Goal: Task Accomplishment & Management: Use online tool/utility

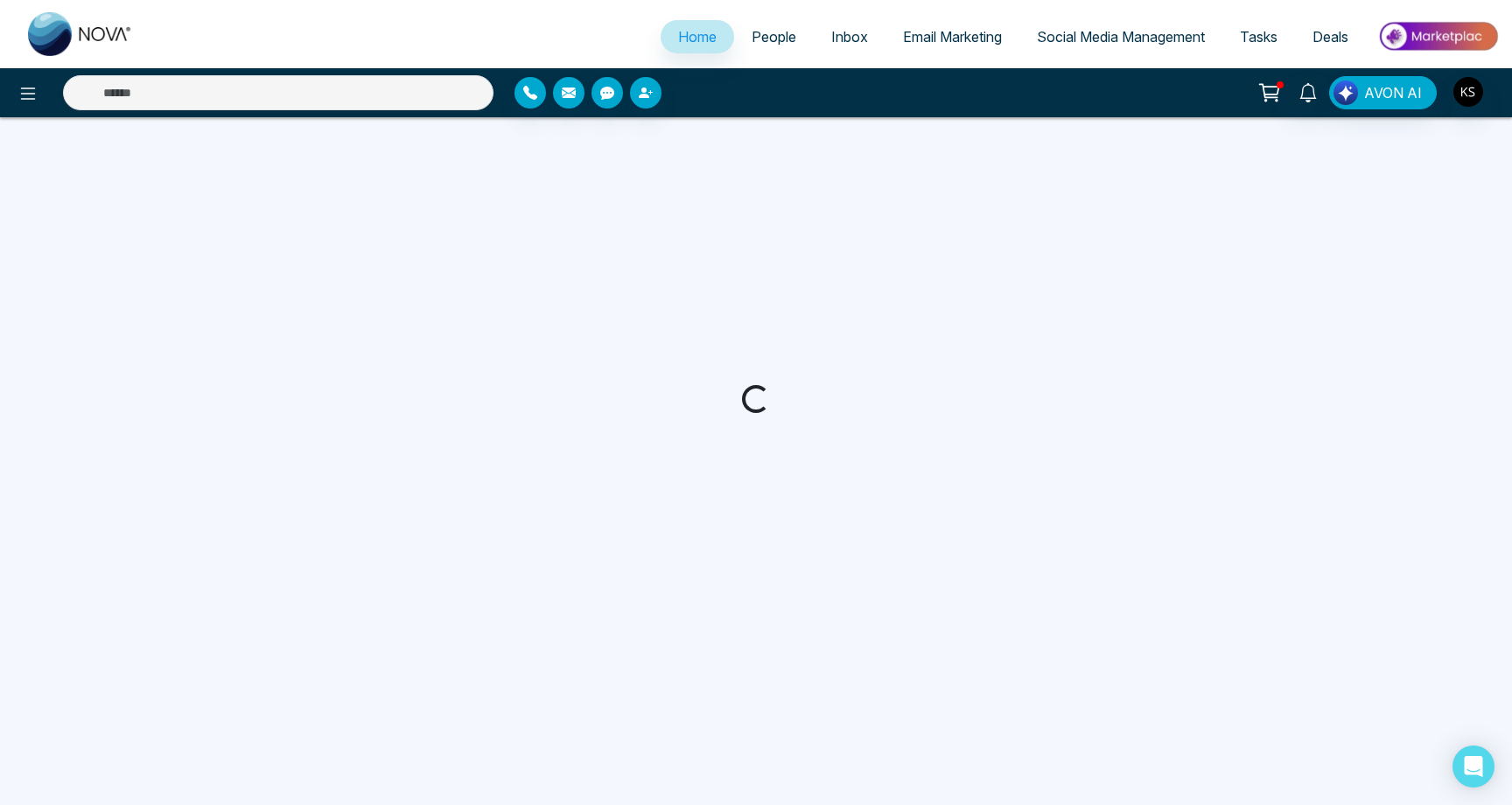
select select "*"
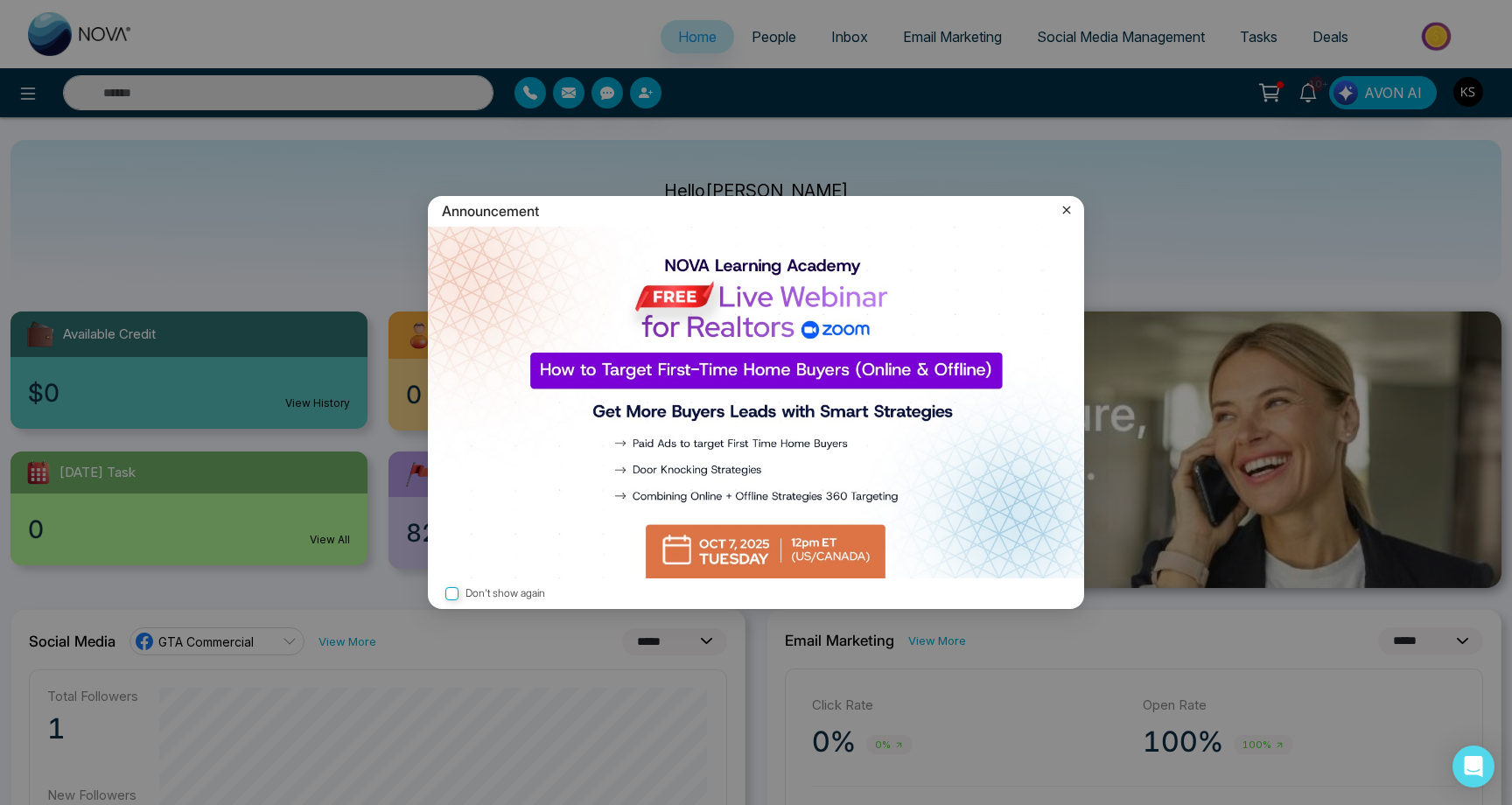
click at [1070, 208] on icon at bounding box center [1066, 209] width 17 height 17
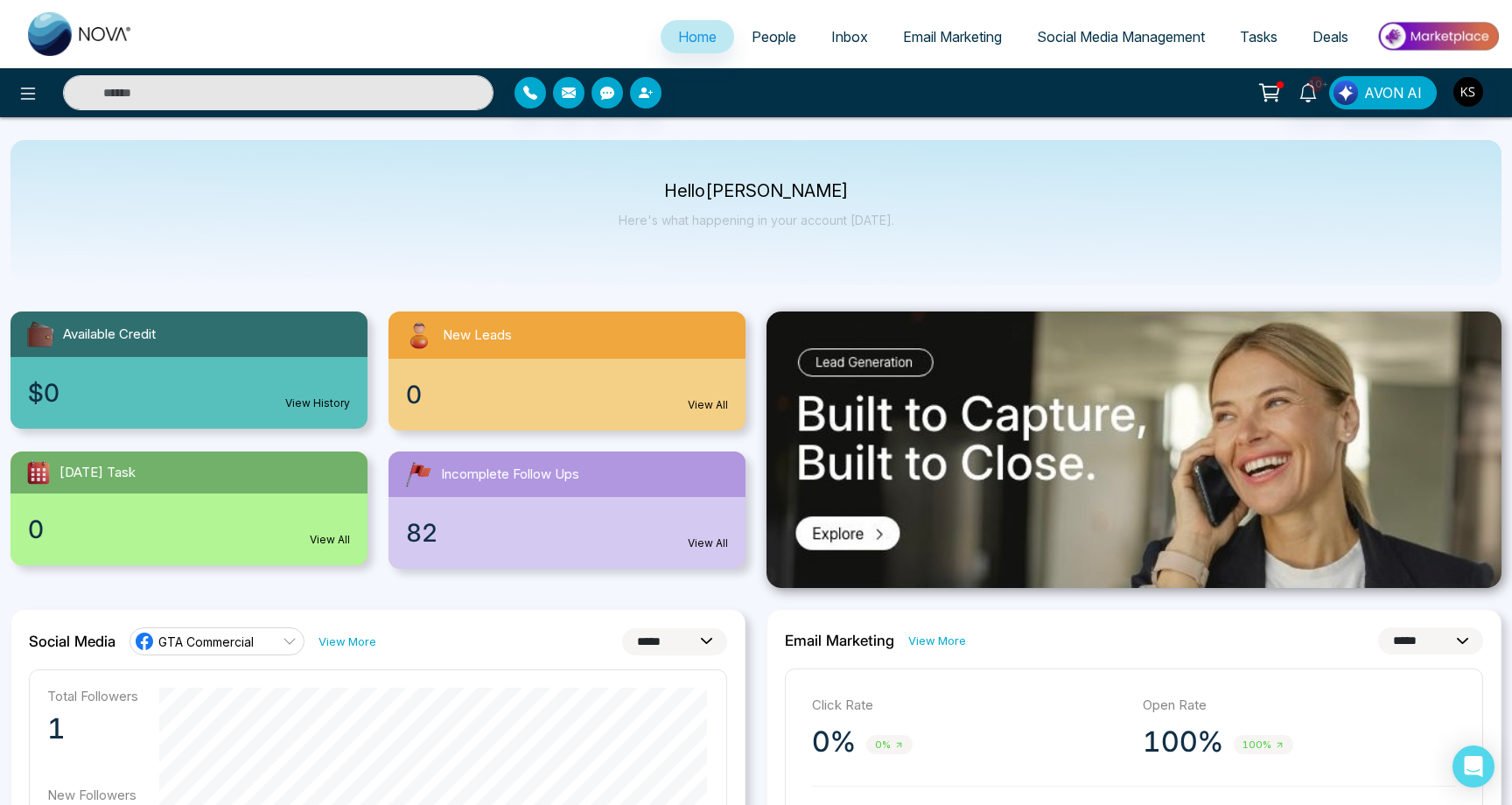
click at [784, 37] on span "People" at bounding box center [774, 36] width 45 height 17
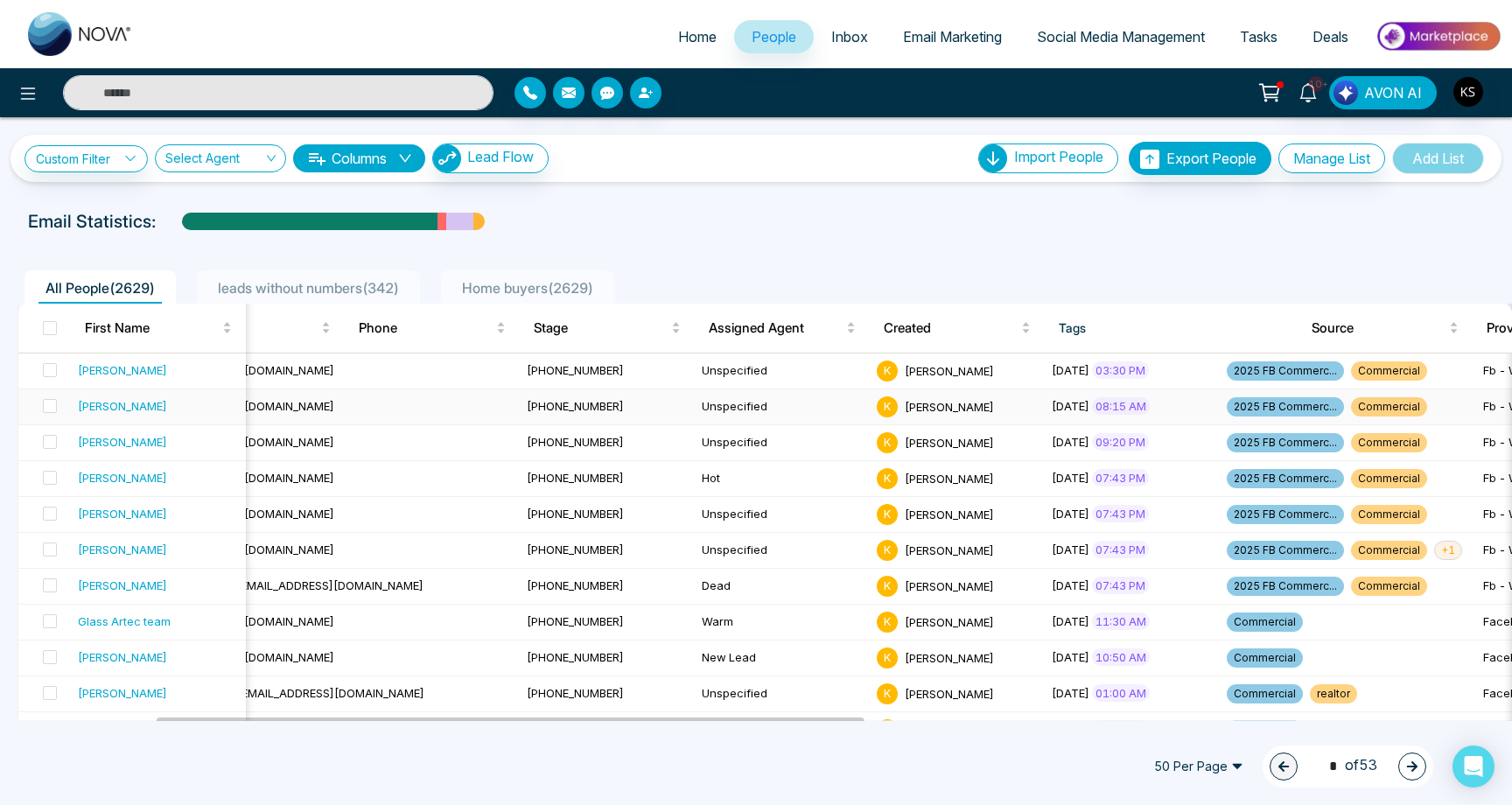
scroll to position [0, 299]
click at [472, 155] on span "Lead Flow" at bounding box center [500, 156] width 66 height 17
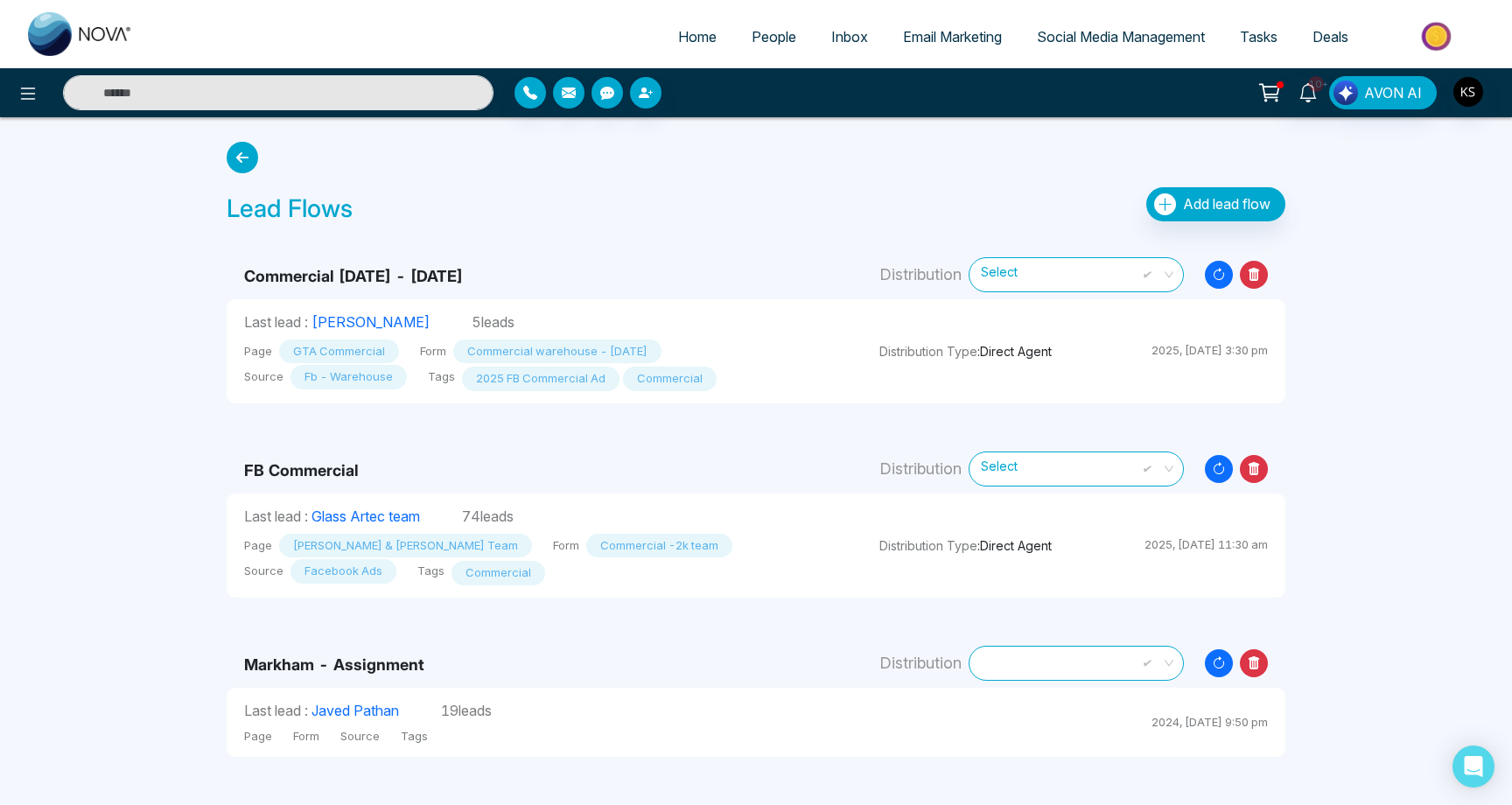
click at [130, 270] on div "Home People Inbox Email Marketing Social Media Management Tasks Deals 10+ AVON …" at bounding box center [756, 786] width 1512 height 1573
click at [1261, 286] on div "Resync Leads" at bounding box center [1236, 273] width 63 height 28
click at [1342, 291] on div "Home People Inbox Email Marketing Social Media Management Tasks Deals 10+ AVON …" at bounding box center [756, 785] width 1512 height 1573
click at [1257, 279] on icon at bounding box center [1254, 273] width 12 height 13
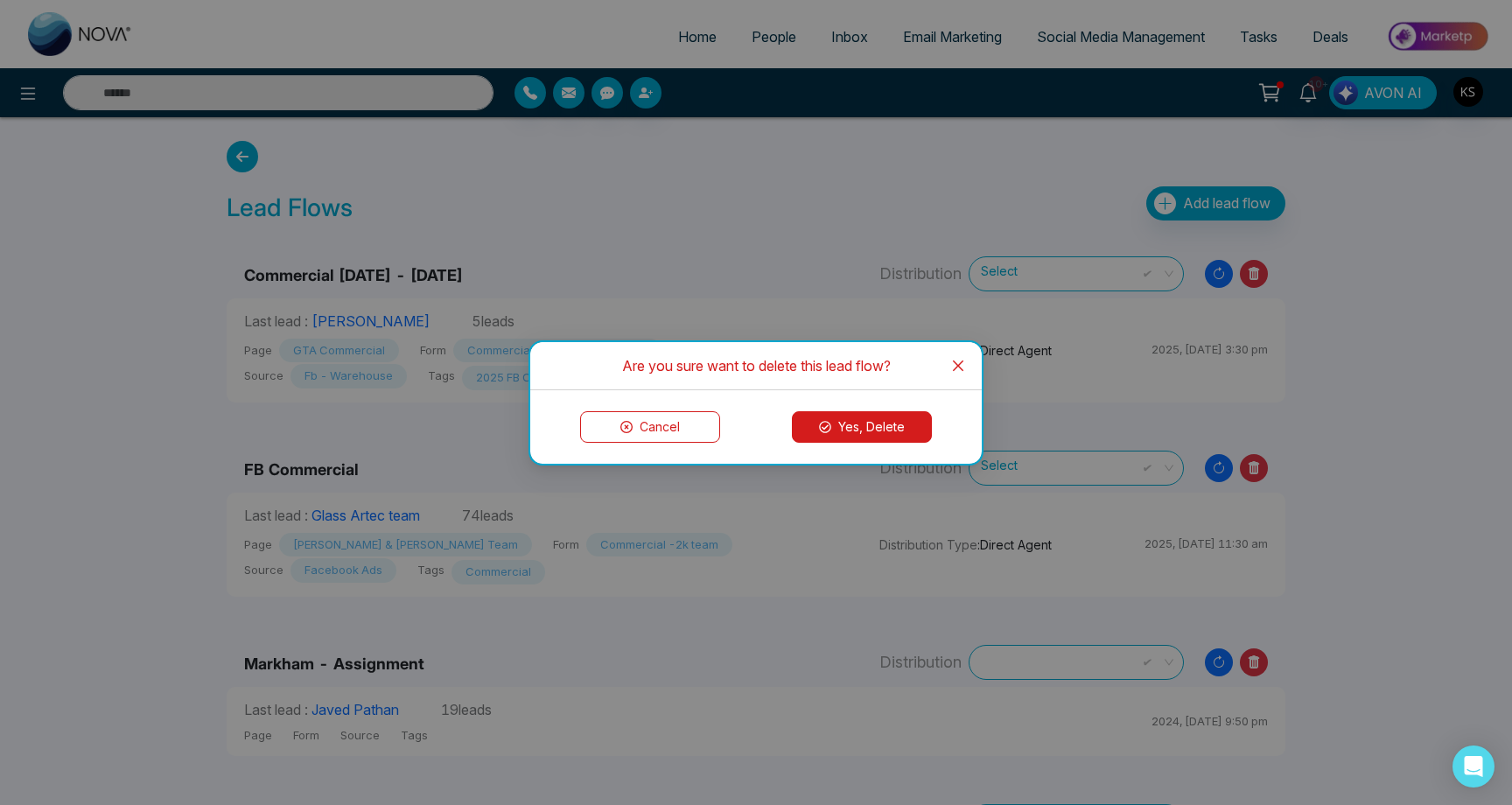
click at [905, 423] on button "Yes, Delete" at bounding box center [862, 427] width 140 height 31
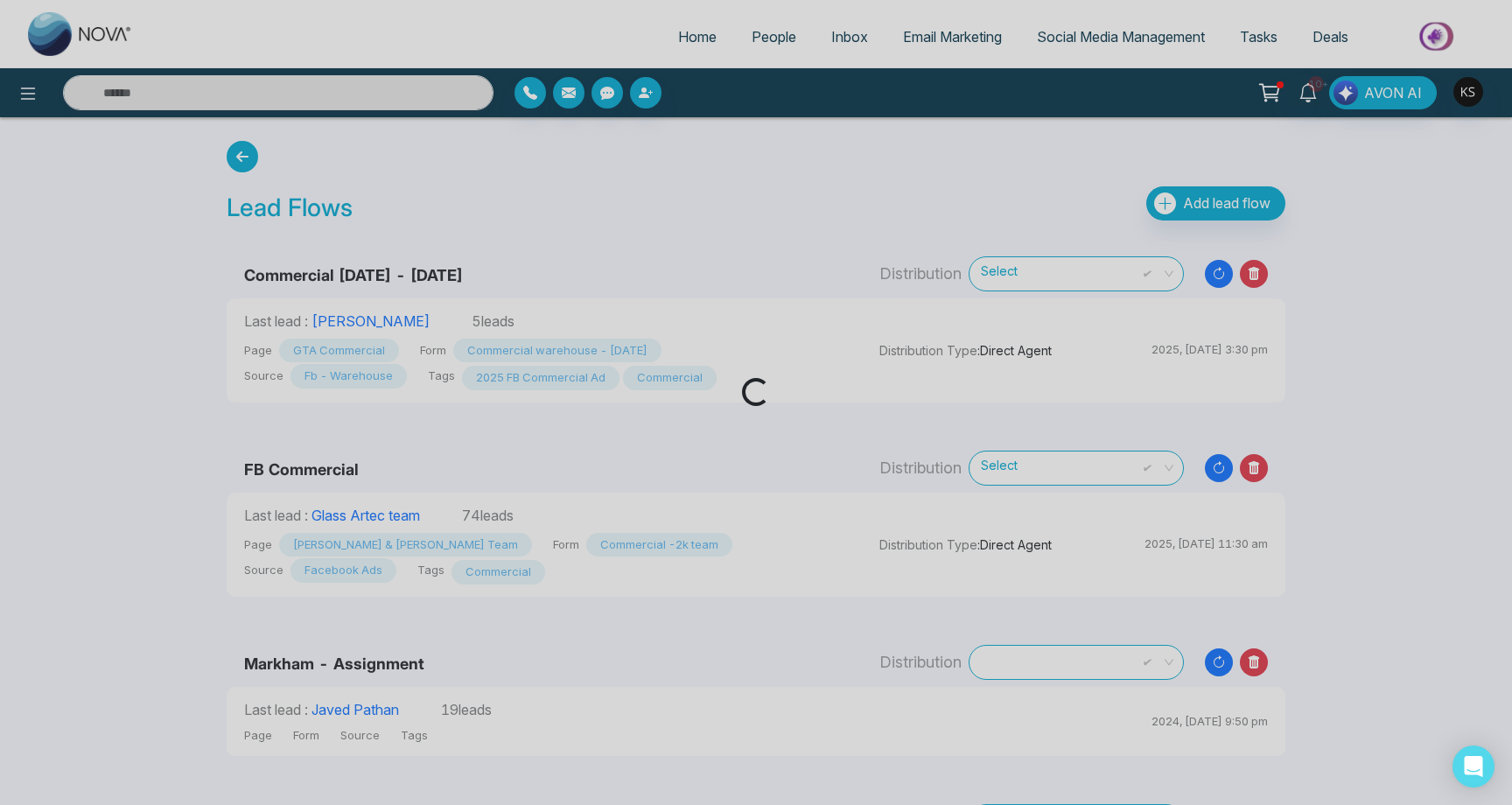
scroll to position [0, 0]
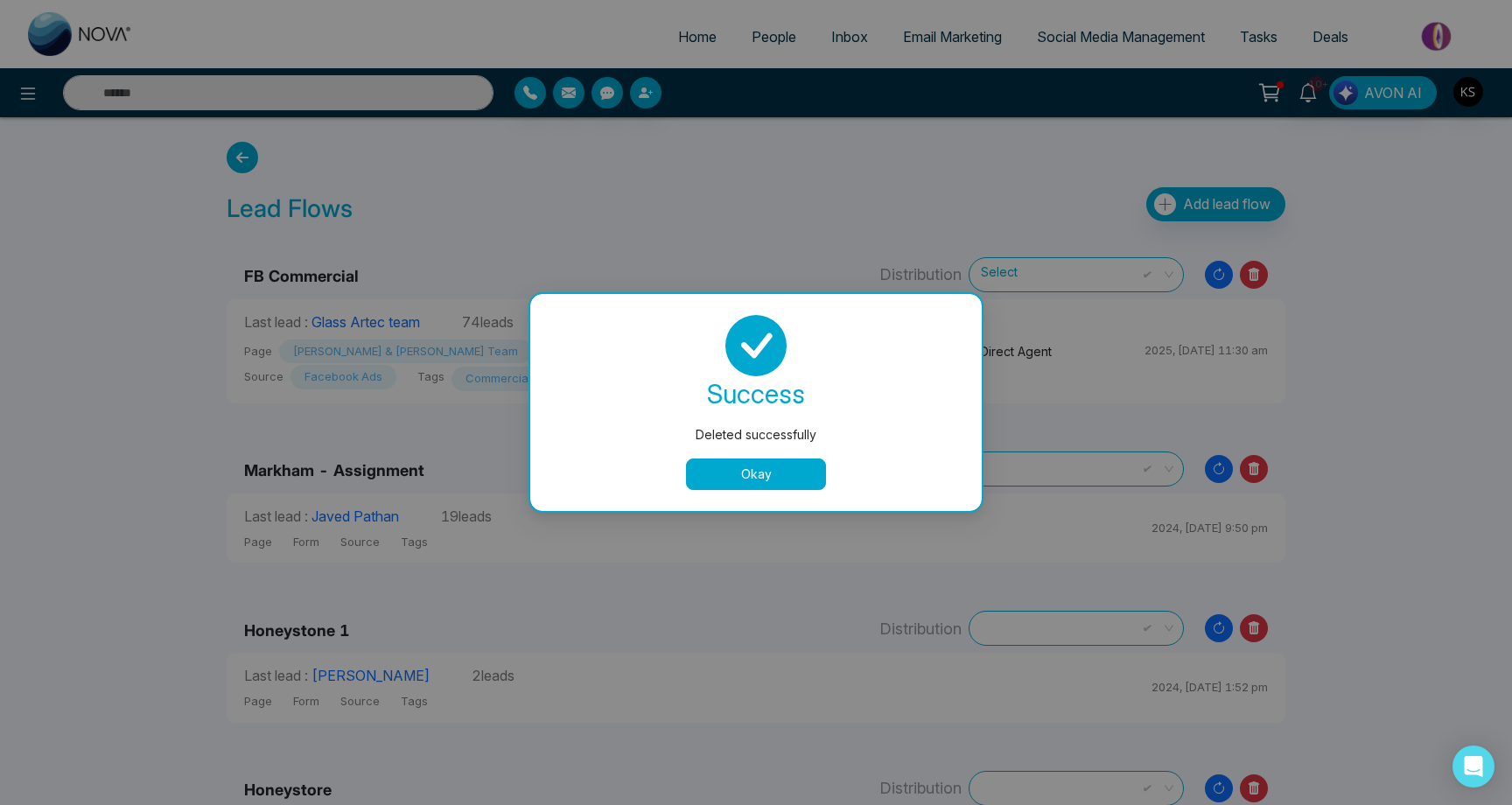
click at [778, 476] on button "Okay" at bounding box center [756, 473] width 140 height 31
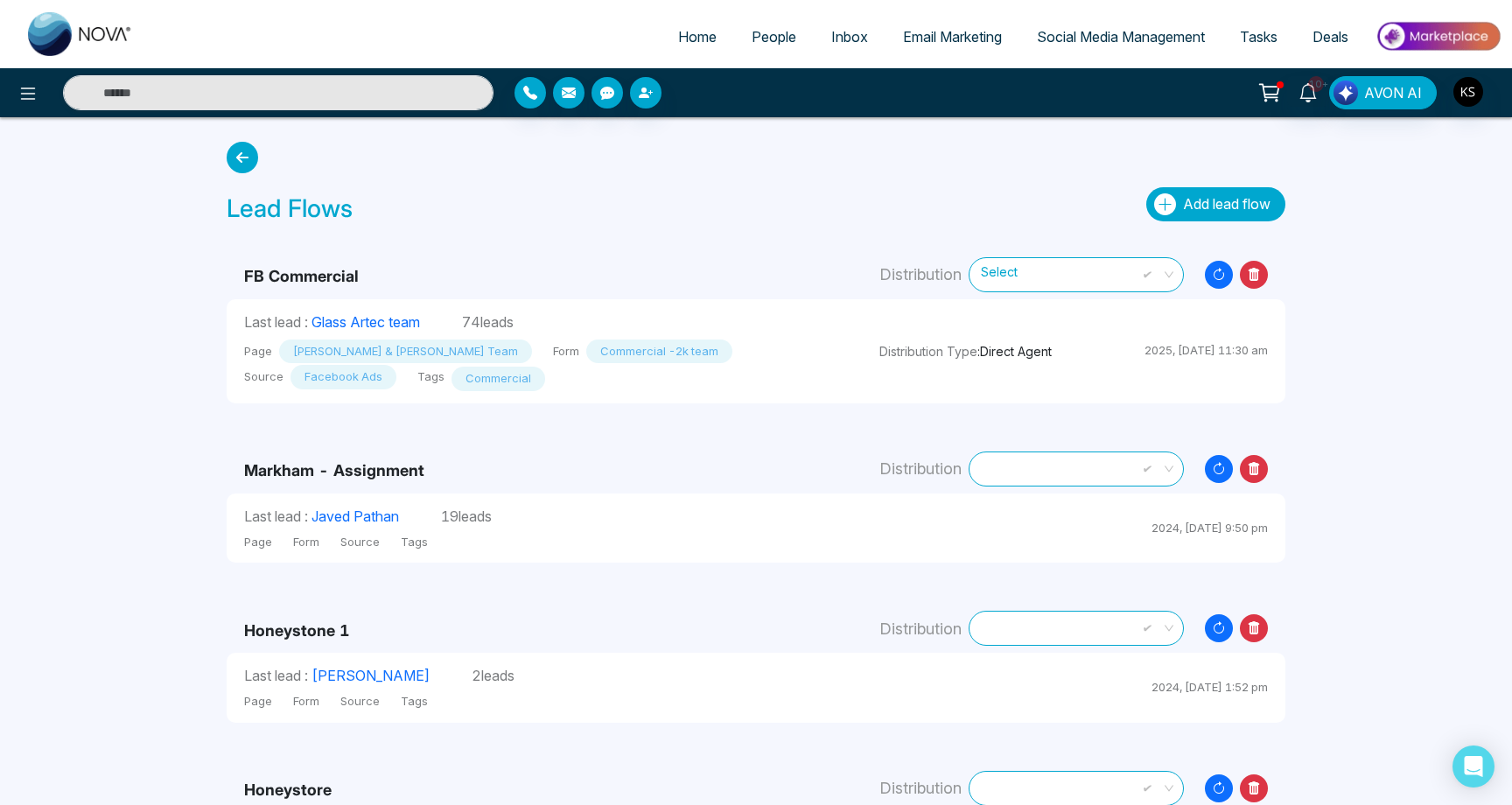
click at [1161, 216] on button "Add lead flow" at bounding box center [1216, 204] width 139 height 34
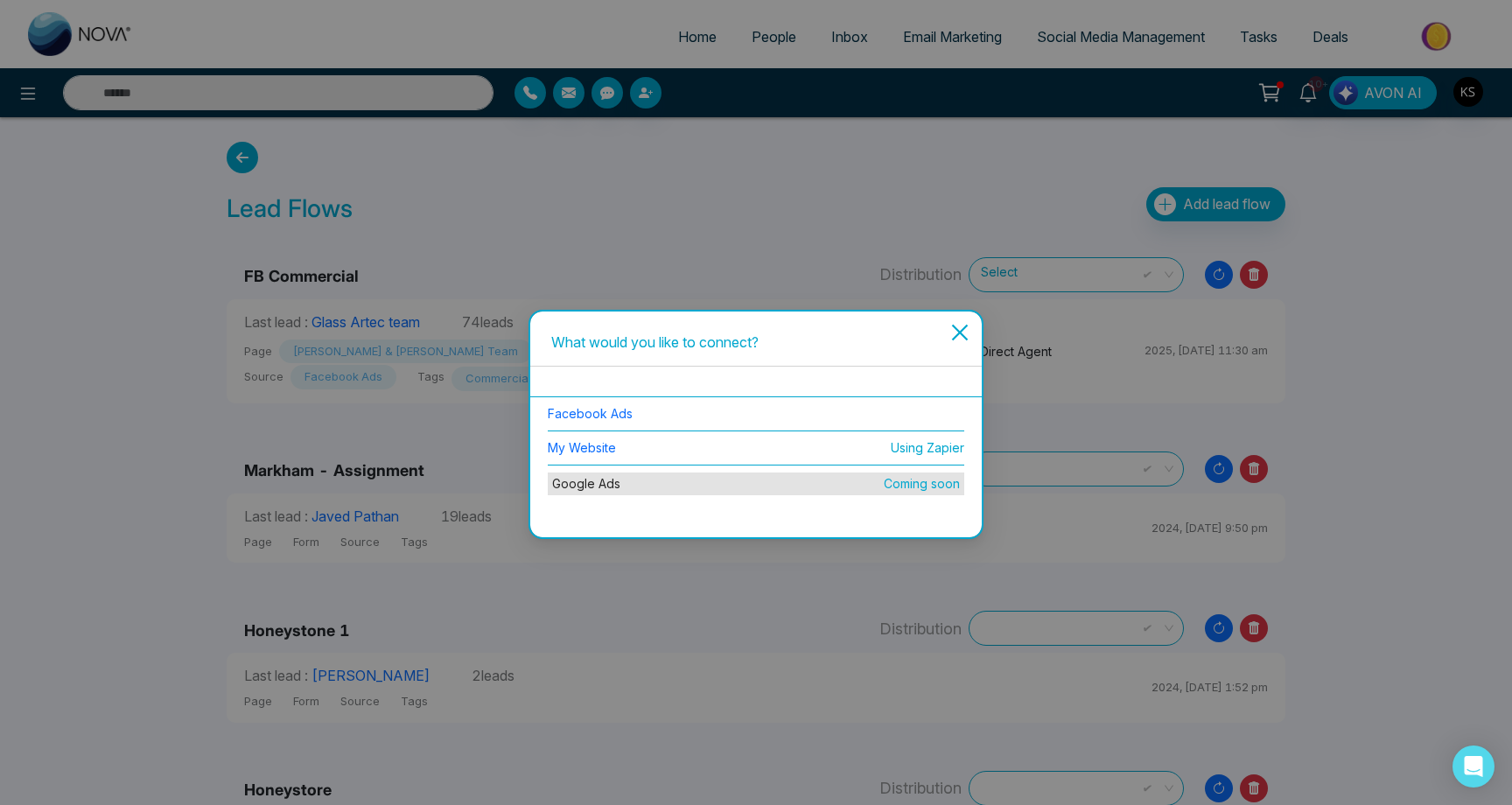
click at [671, 407] on li "Facebook Ads" at bounding box center [756, 414] width 417 height 34
click at [598, 411] on link "Facebook Ads" at bounding box center [590, 413] width 84 height 15
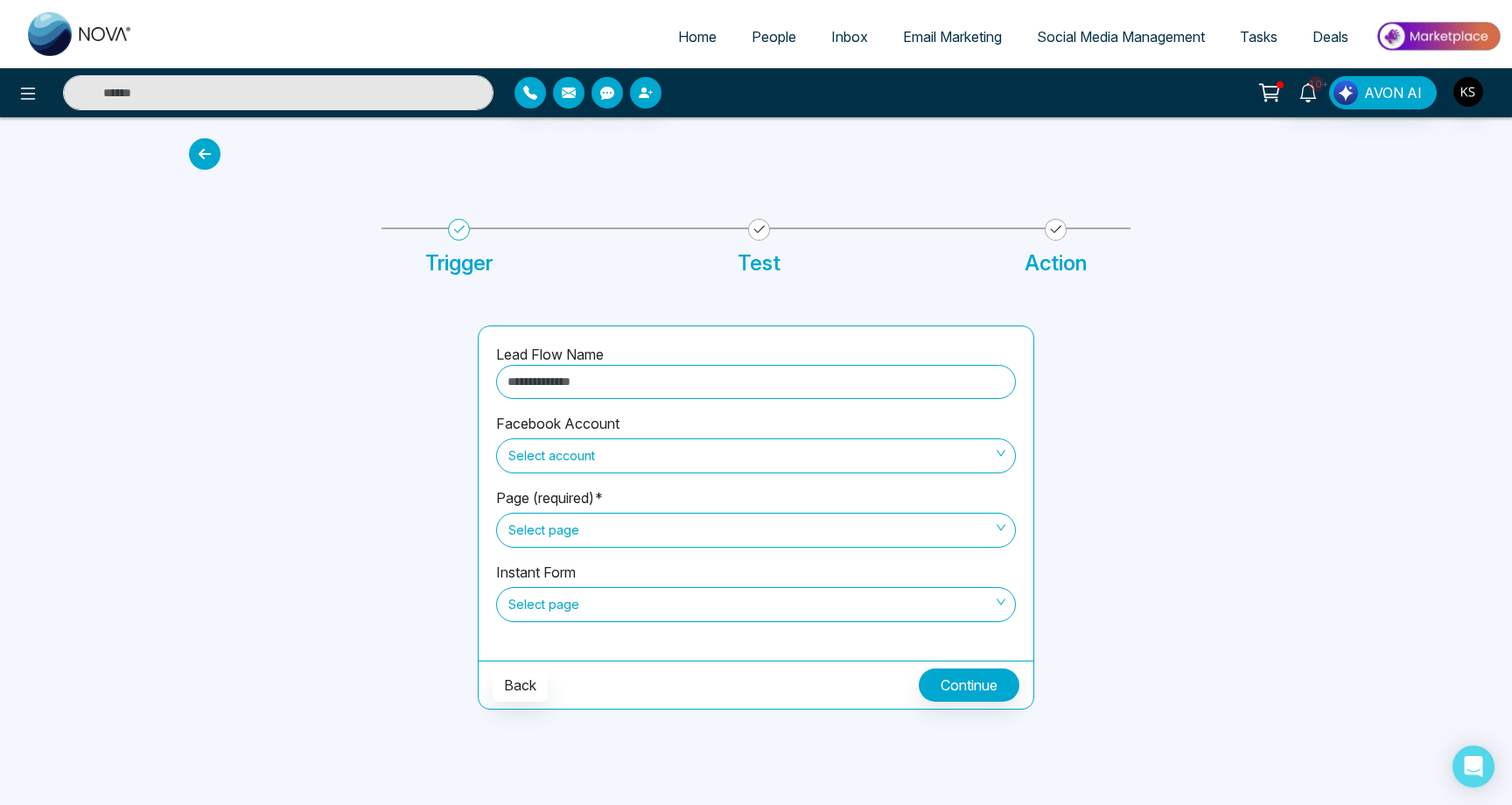
click at [597, 388] on input "text" at bounding box center [756, 382] width 520 height 34
type input "**********"
click at [627, 464] on span "Select account" at bounding box center [756, 456] width 495 height 30
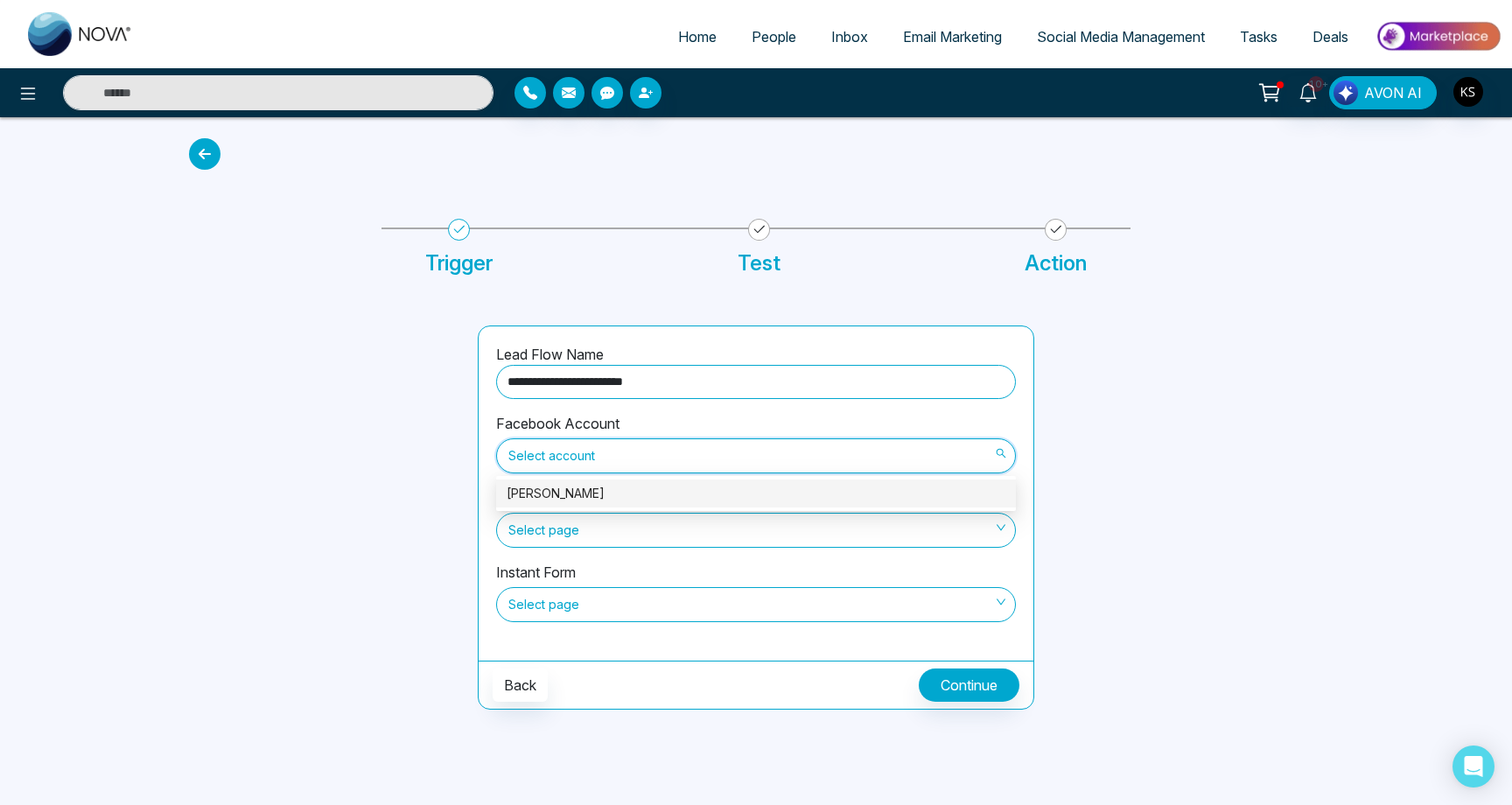
click at [617, 489] on div "[PERSON_NAME]" at bounding box center [756, 493] width 499 height 19
click at [588, 526] on span "Select page" at bounding box center [756, 530] width 495 height 30
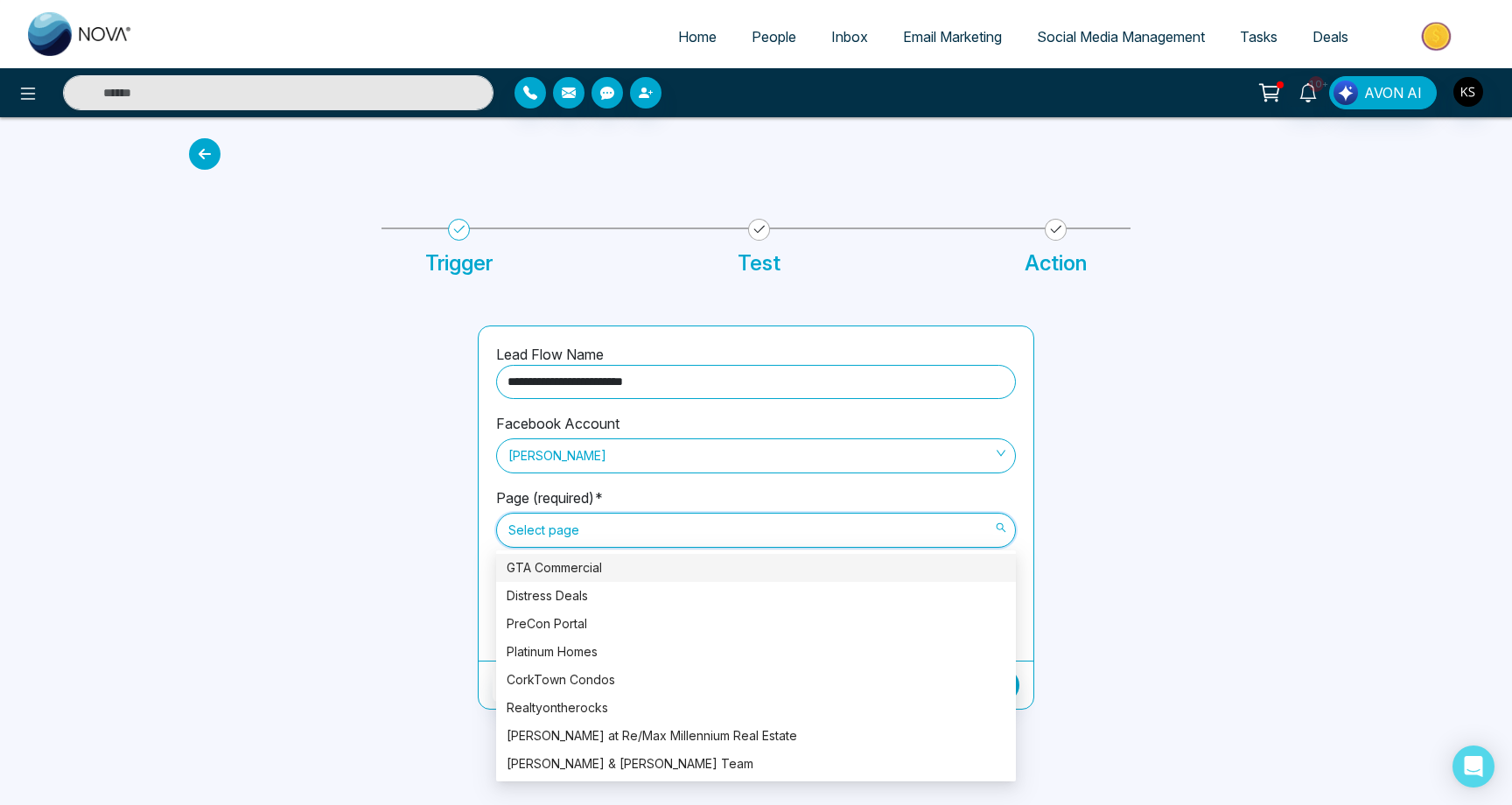
click at [578, 574] on div "GTA Commercial" at bounding box center [756, 567] width 499 height 19
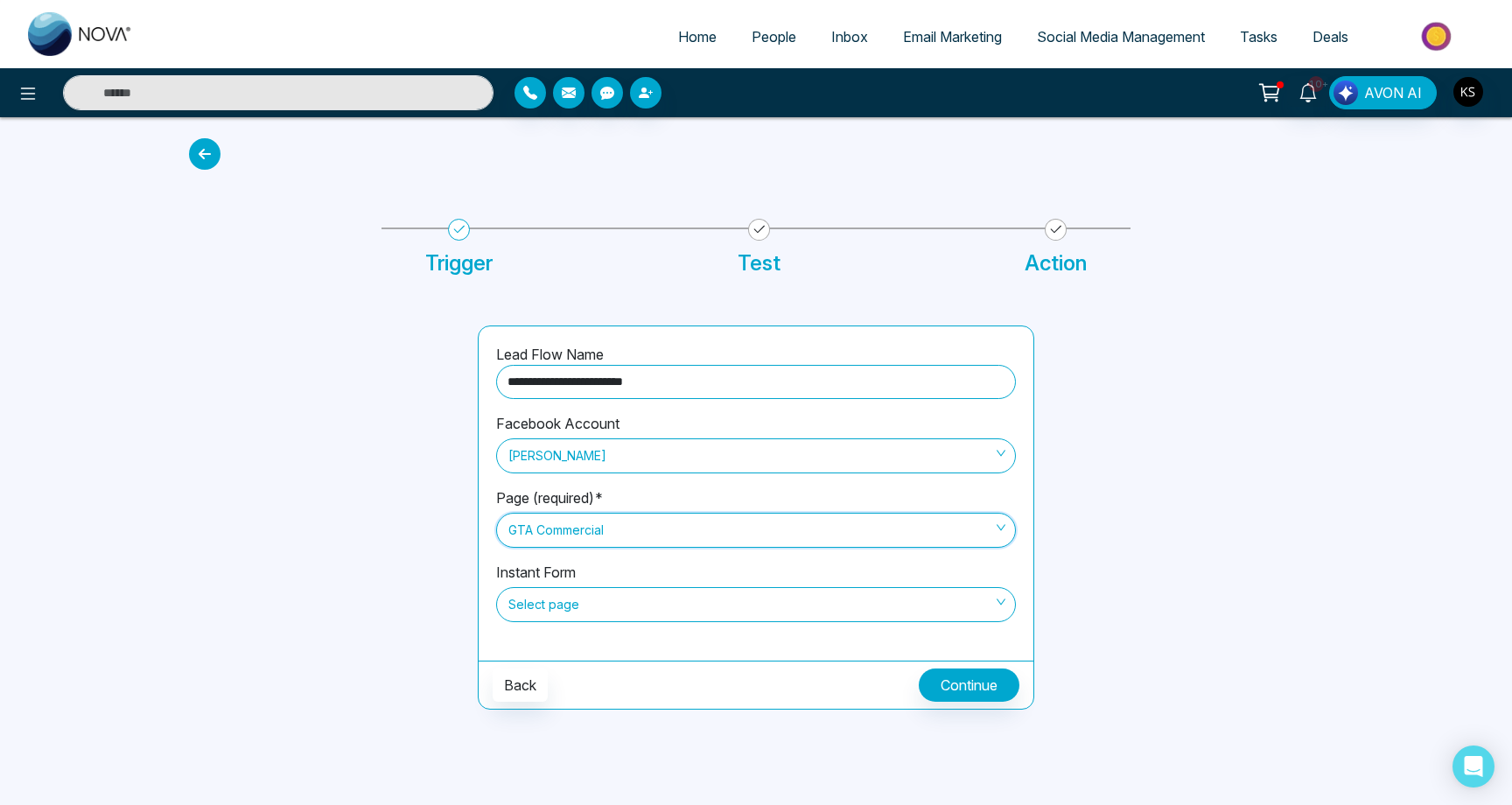
click at [573, 598] on span "Select page" at bounding box center [756, 604] width 495 height 30
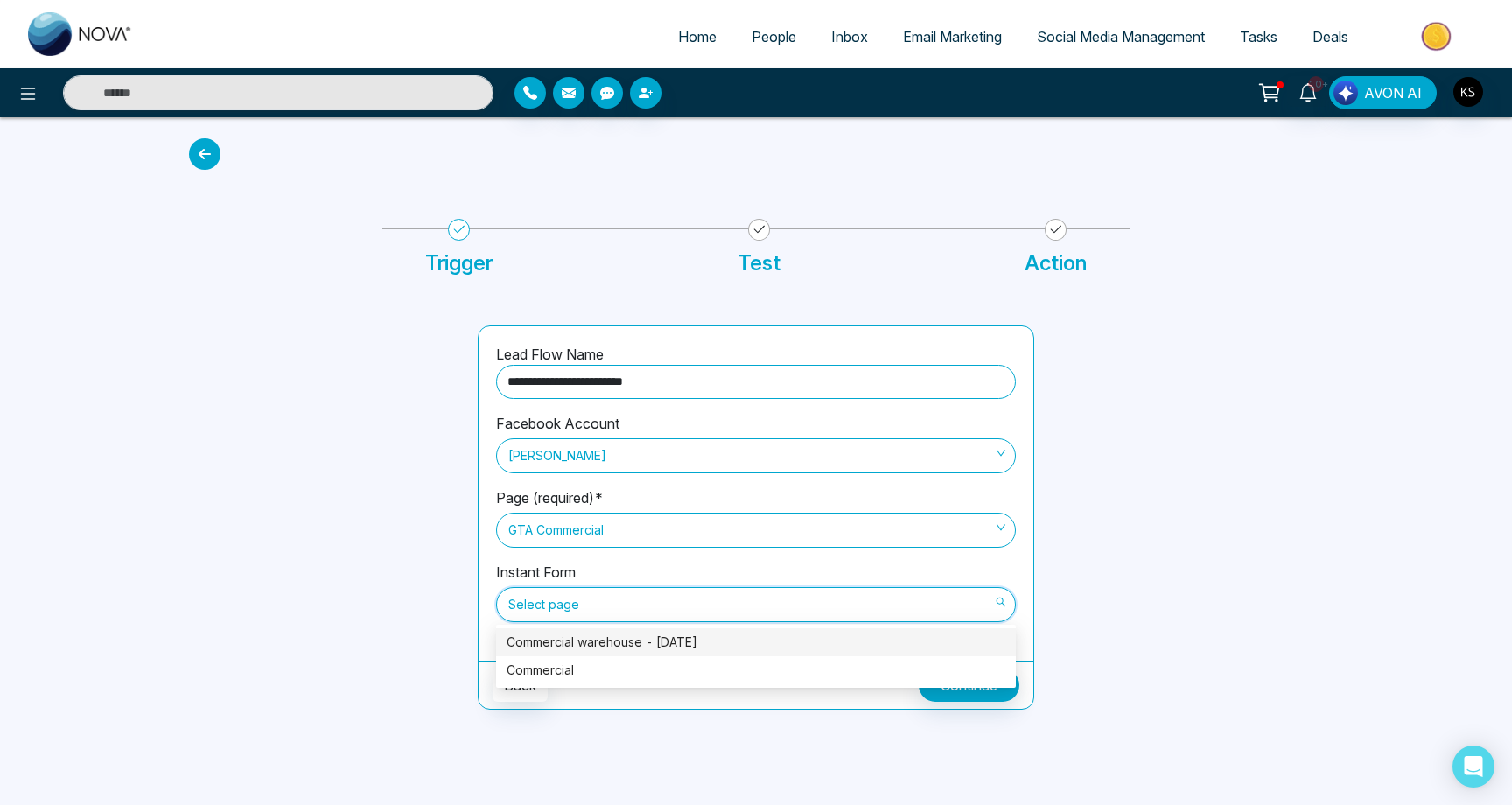
click at [574, 638] on div "Commercial warehouse - [DATE]" at bounding box center [756, 641] width 499 height 19
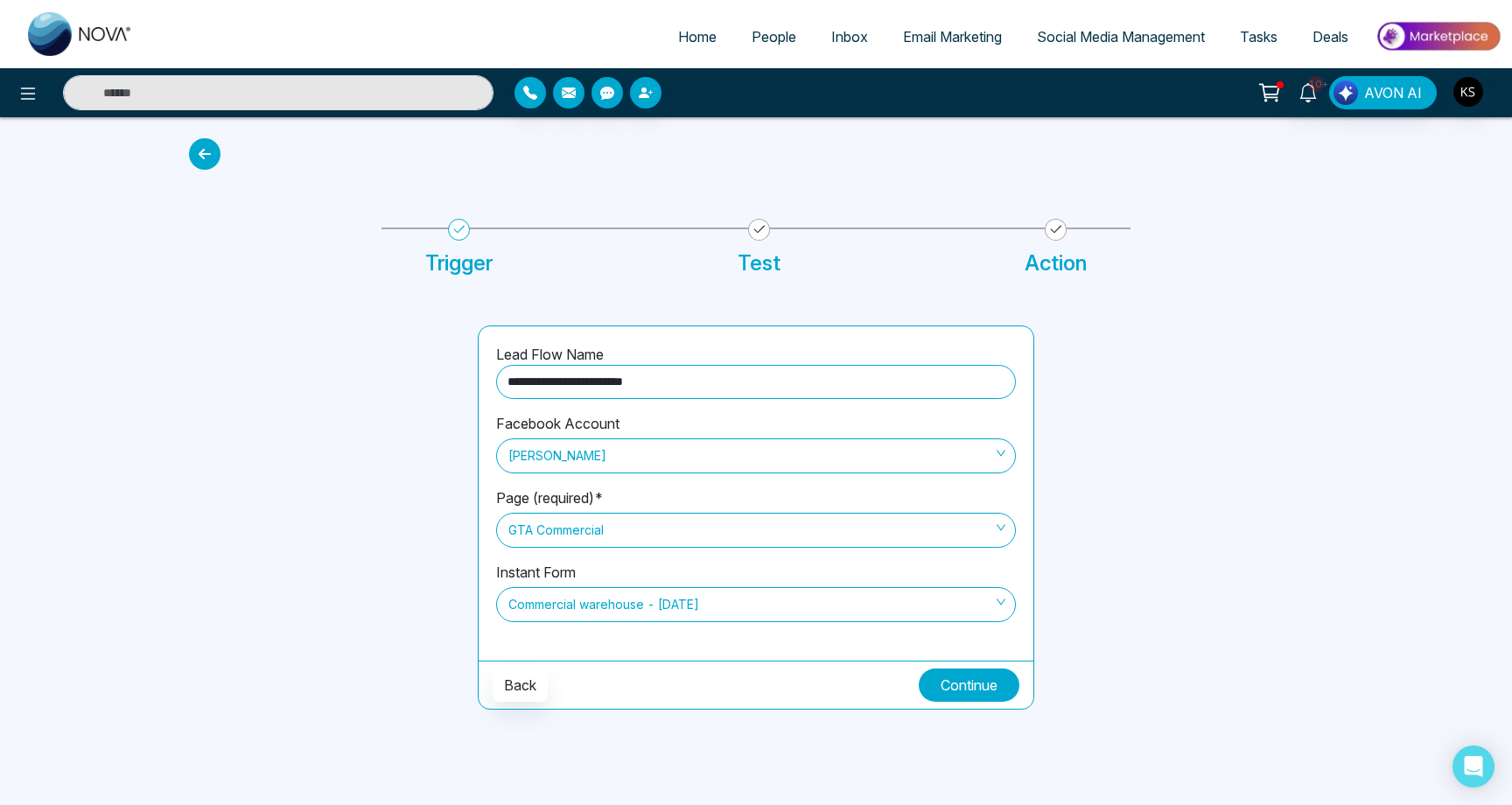
click at [971, 688] on button "Continue" at bounding box center [969, 685] width 101 height 33
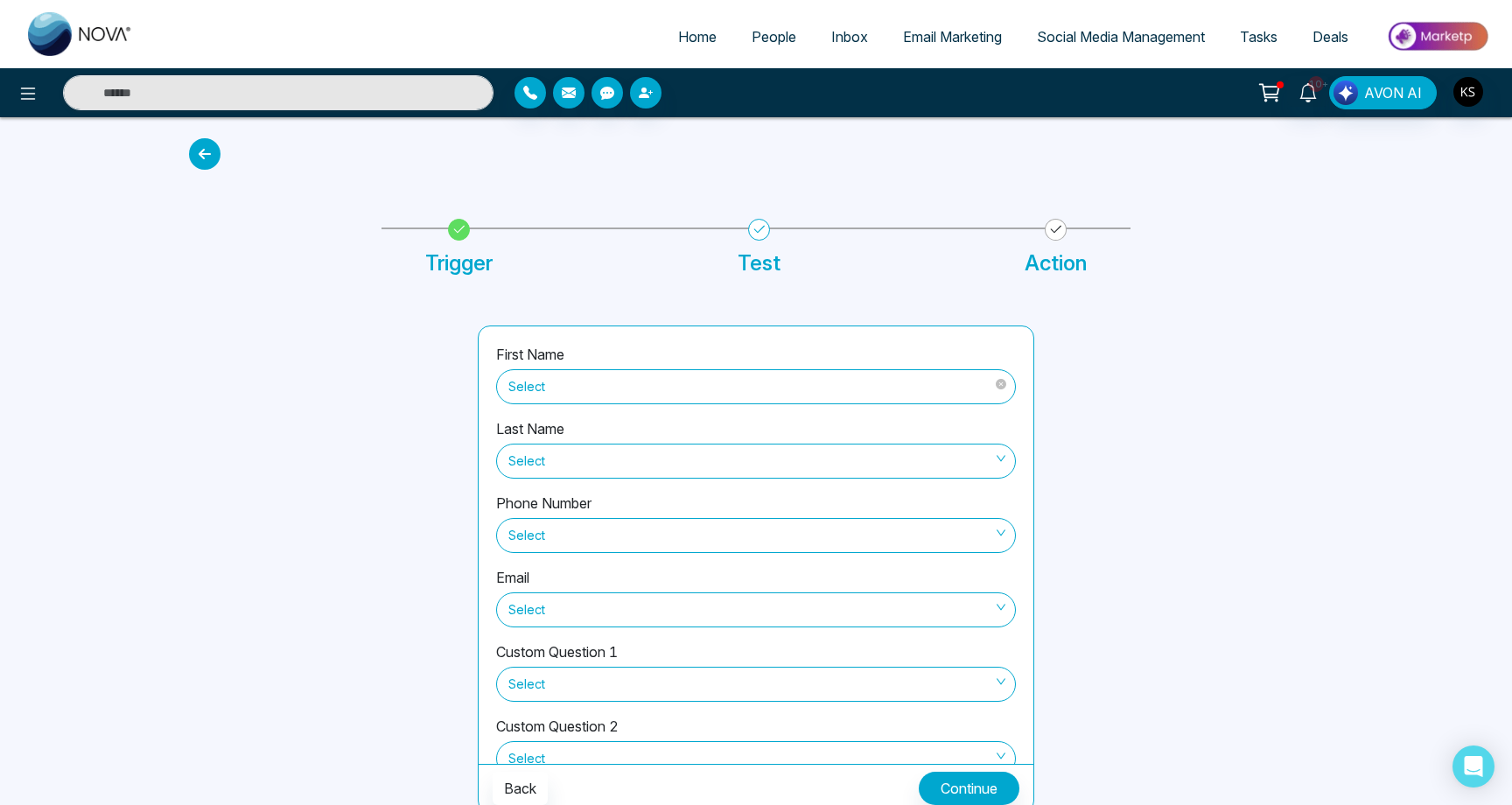
click at [571, 399] on span "Select" at bounding box center [756, 386] width 495 height 30
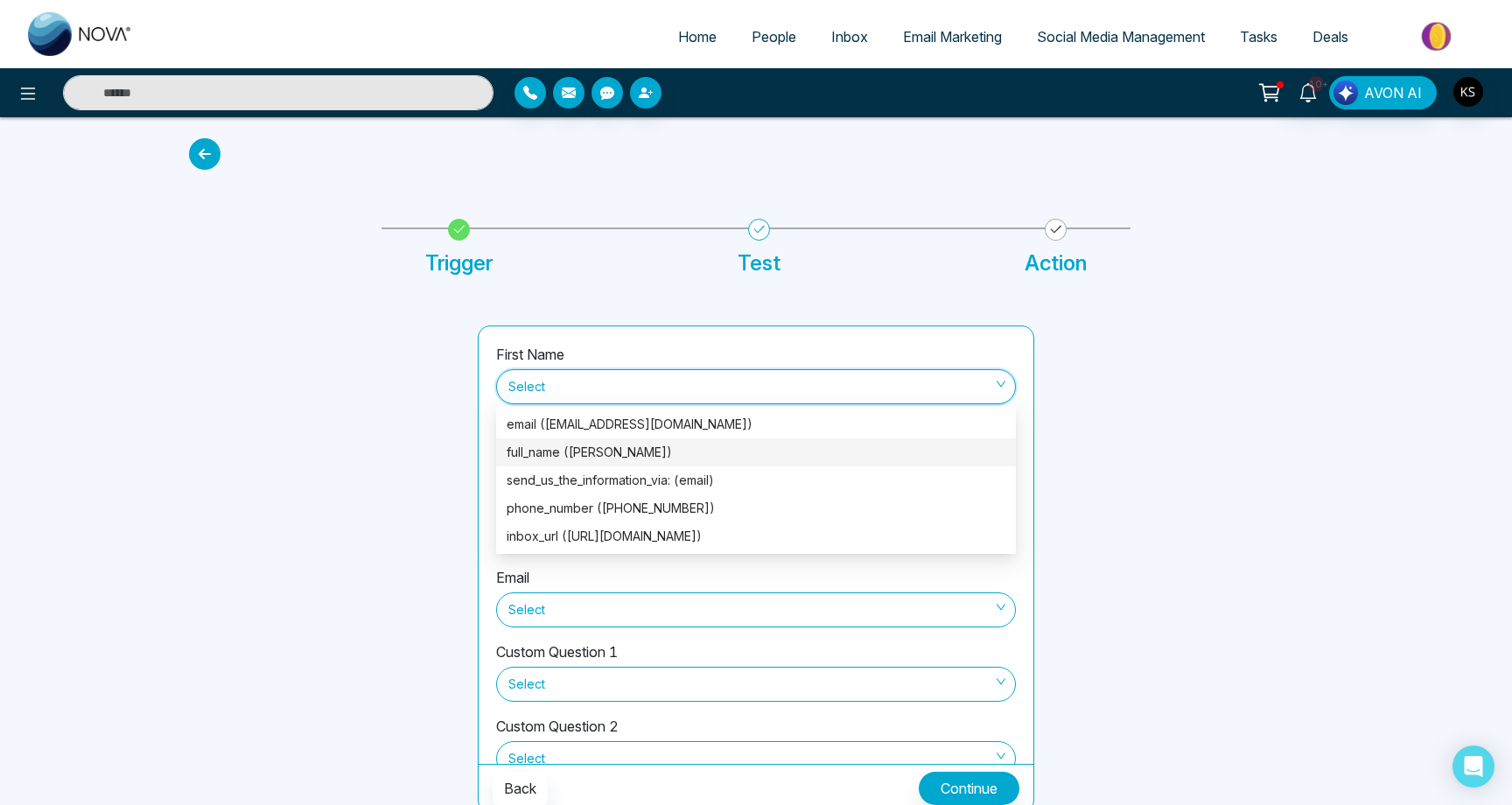
click at [559, 453] on div "full_name ([PERSON_NAME])" at bounding box center [756, 452] width 499 height 19
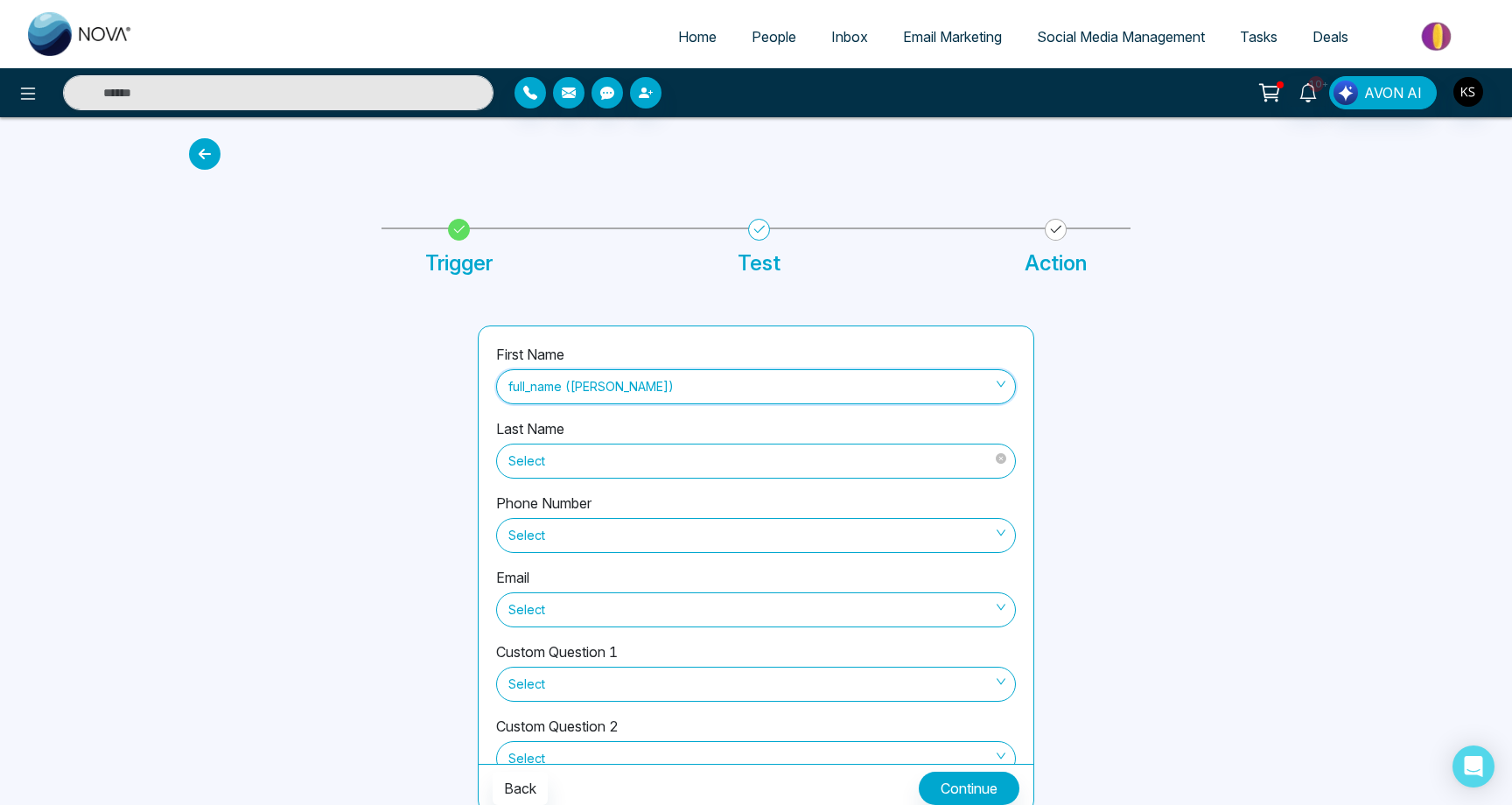
click at [566, 450] on span "Select" at bounding box center [756, 461] width 495 height 30
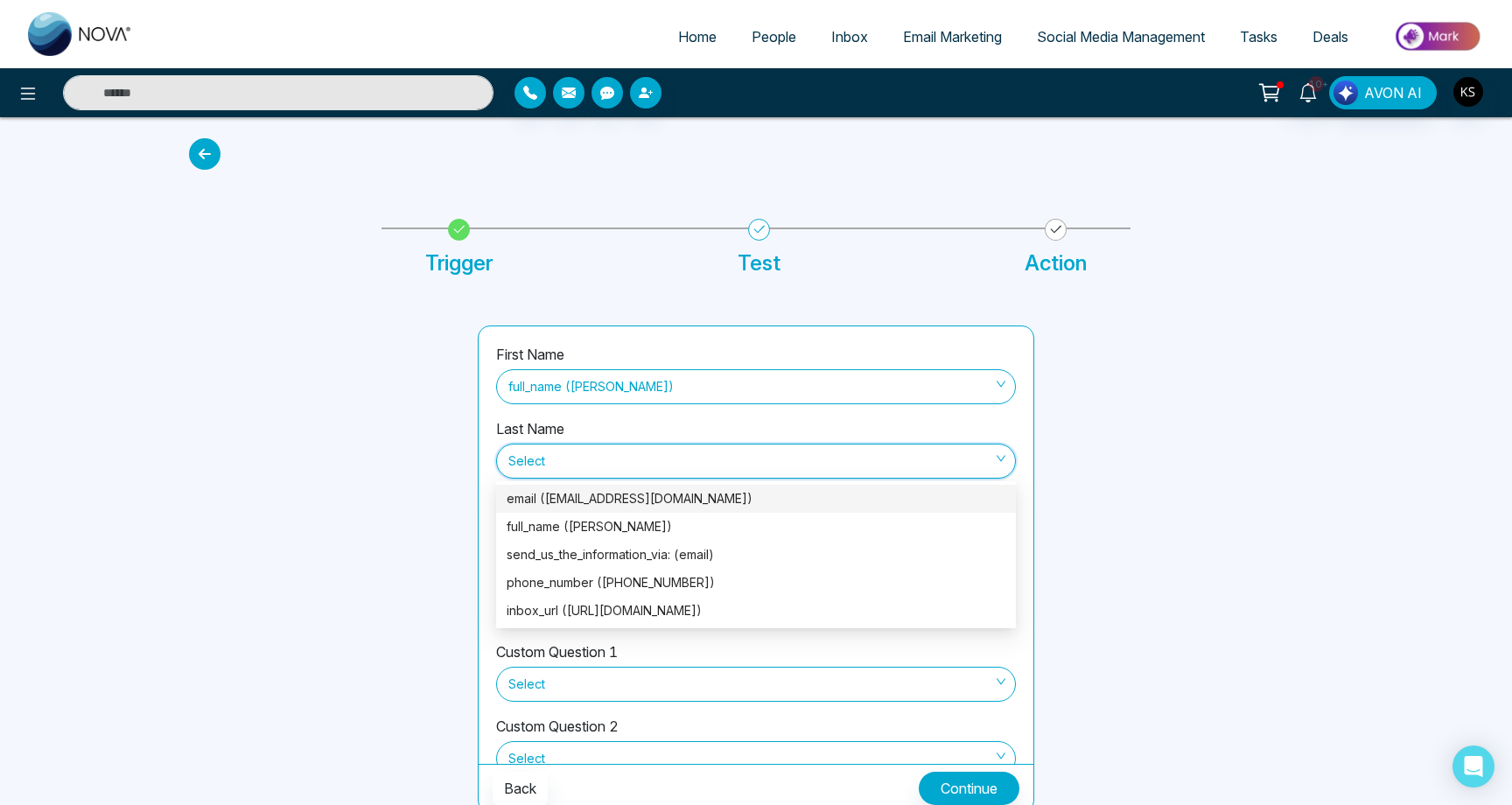
click at [372, 535] on div at bounding box center [323, 569] width 288 height 488
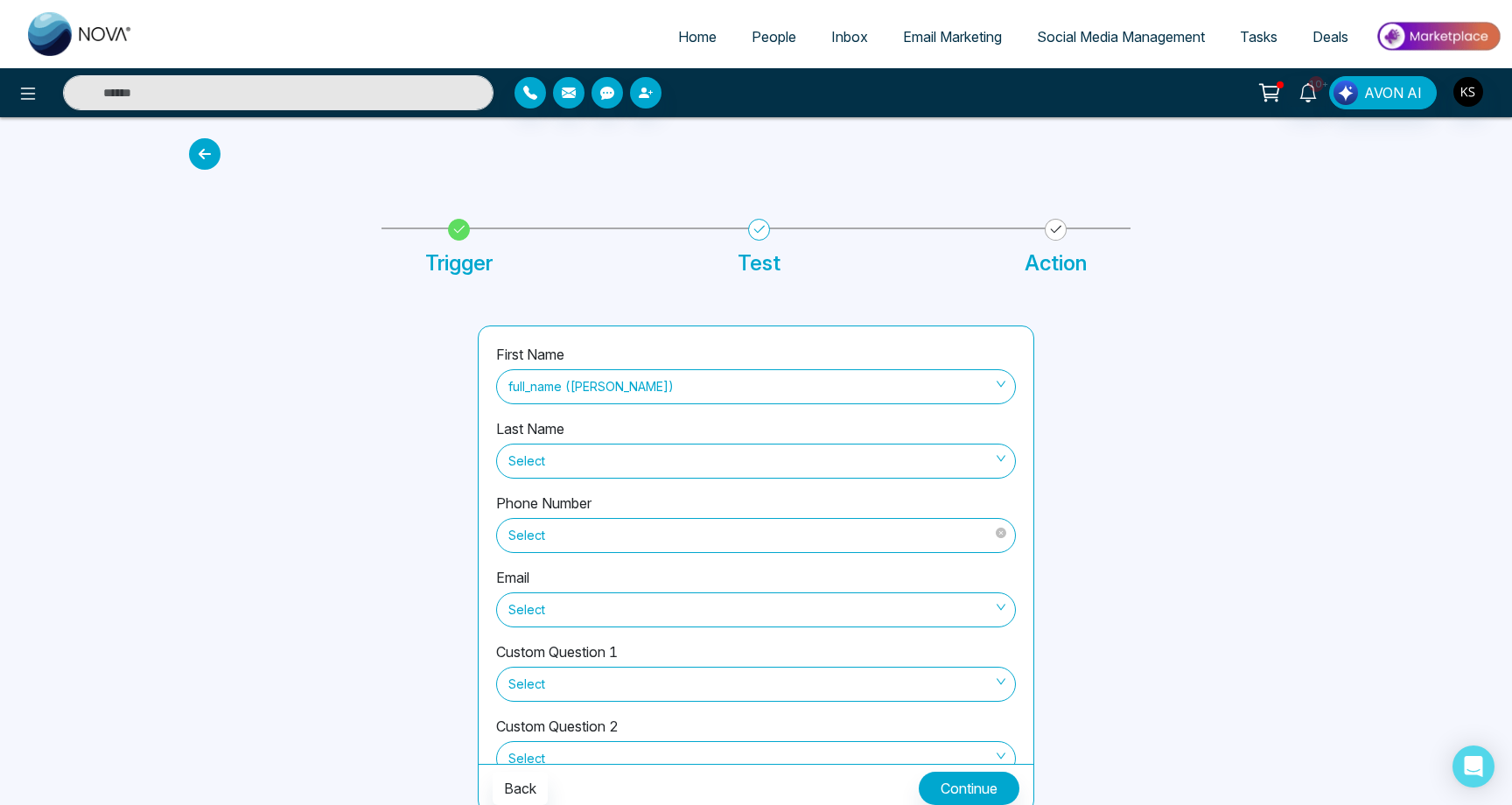
click at [531, 530] on span "Select" at bounding box center [756, 535] width 495 height 30
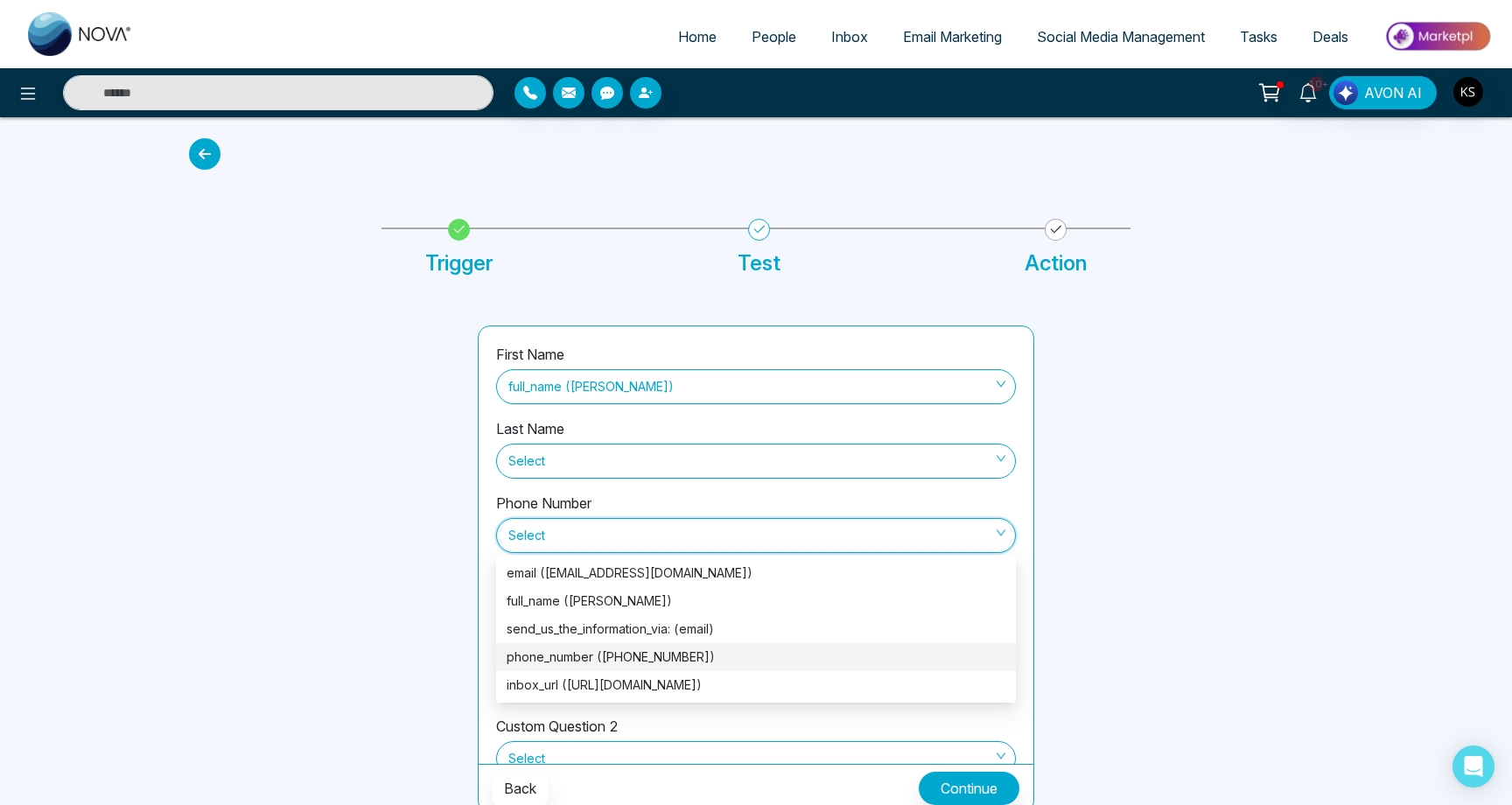
click at [539, 663] on div "phone_number ([PHONE_NUMBER])" at bounding box center [756, 657] width 499 height 19
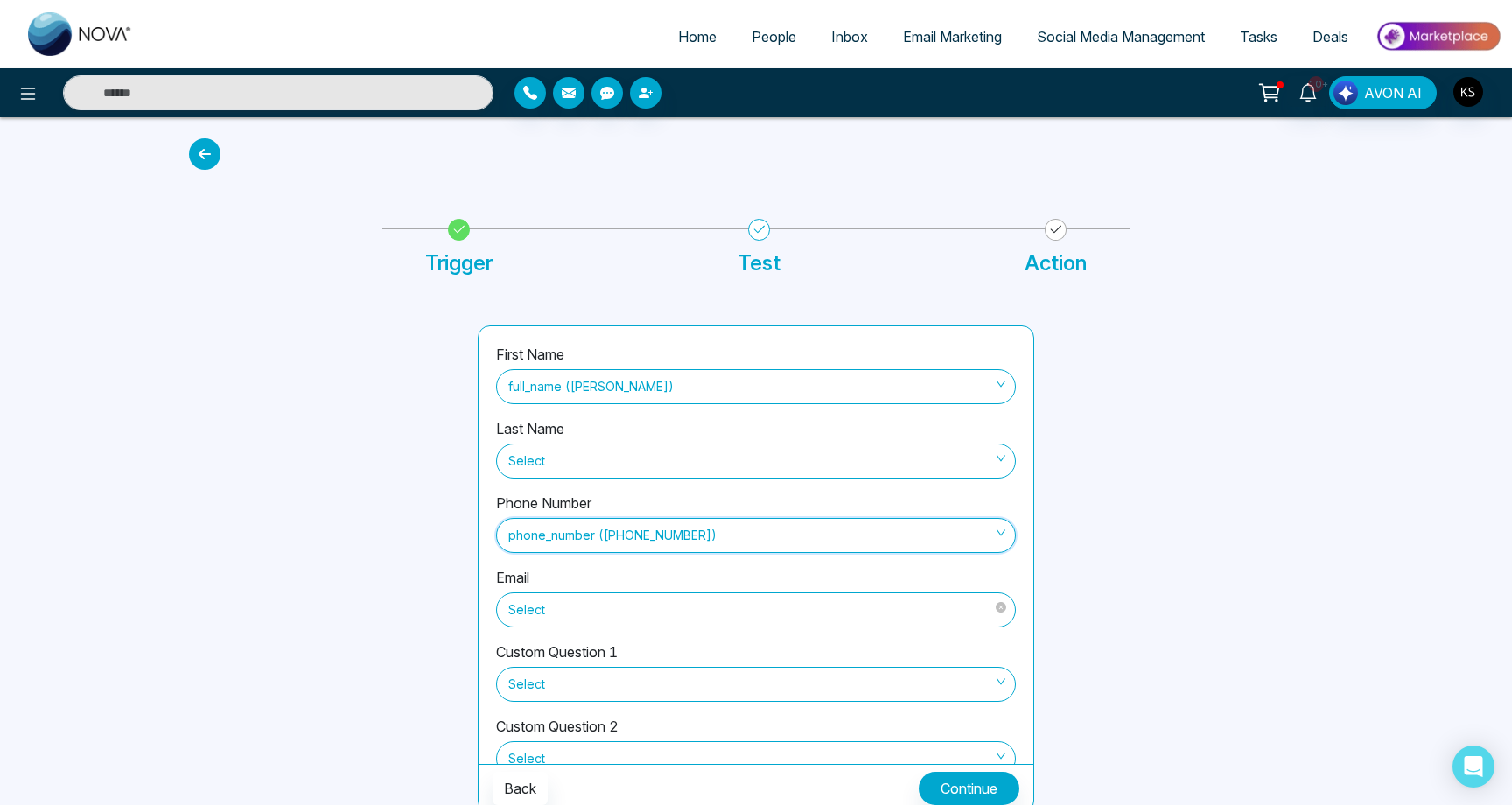
click at [555, 602] on span "Select" at bounding box center [756, 609] width 495 height 30
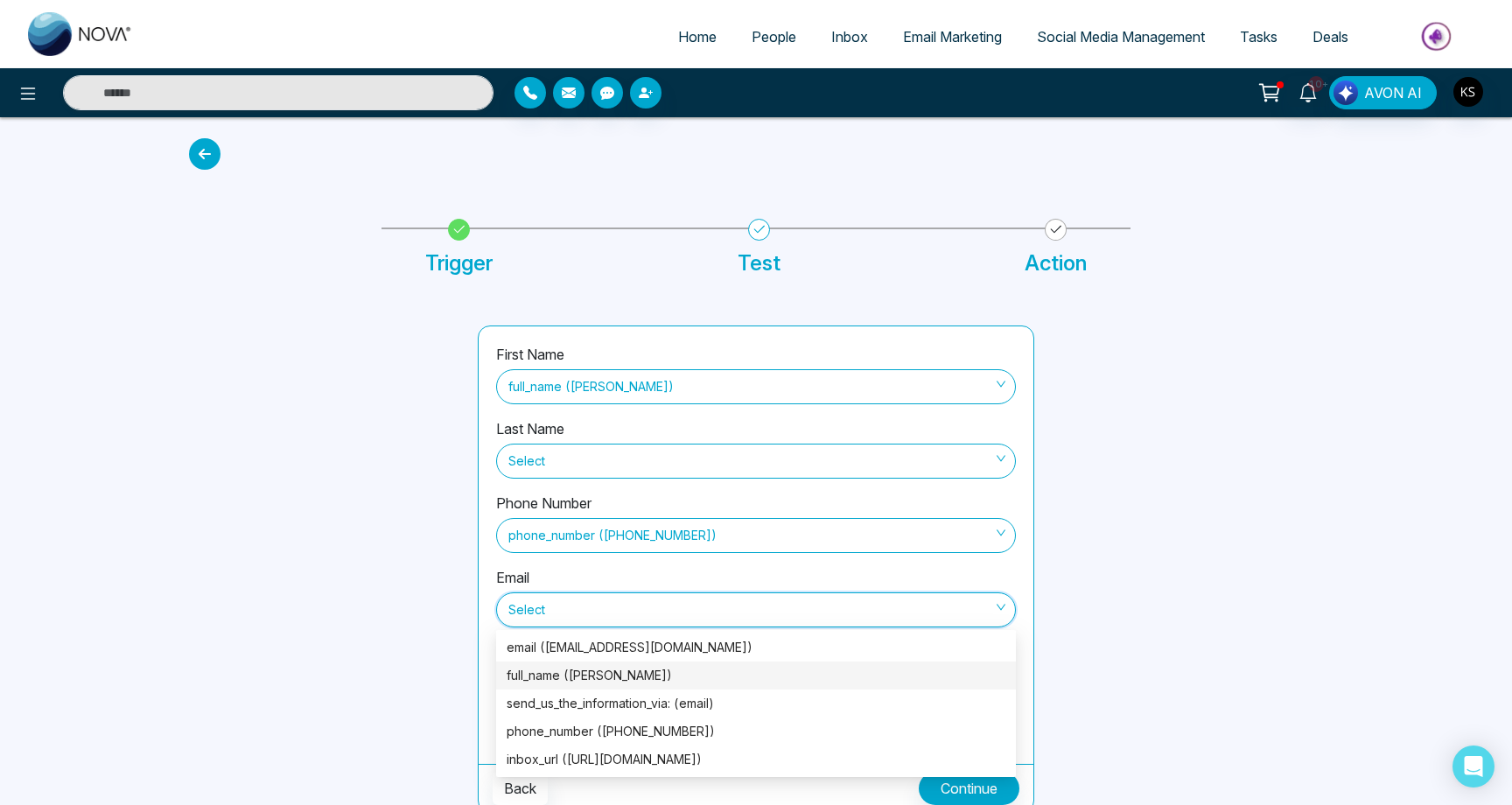
click at [553, 678] on div "full_name ([PERSON_NAME])" at bounding box center [756, 675] width 499 height 19
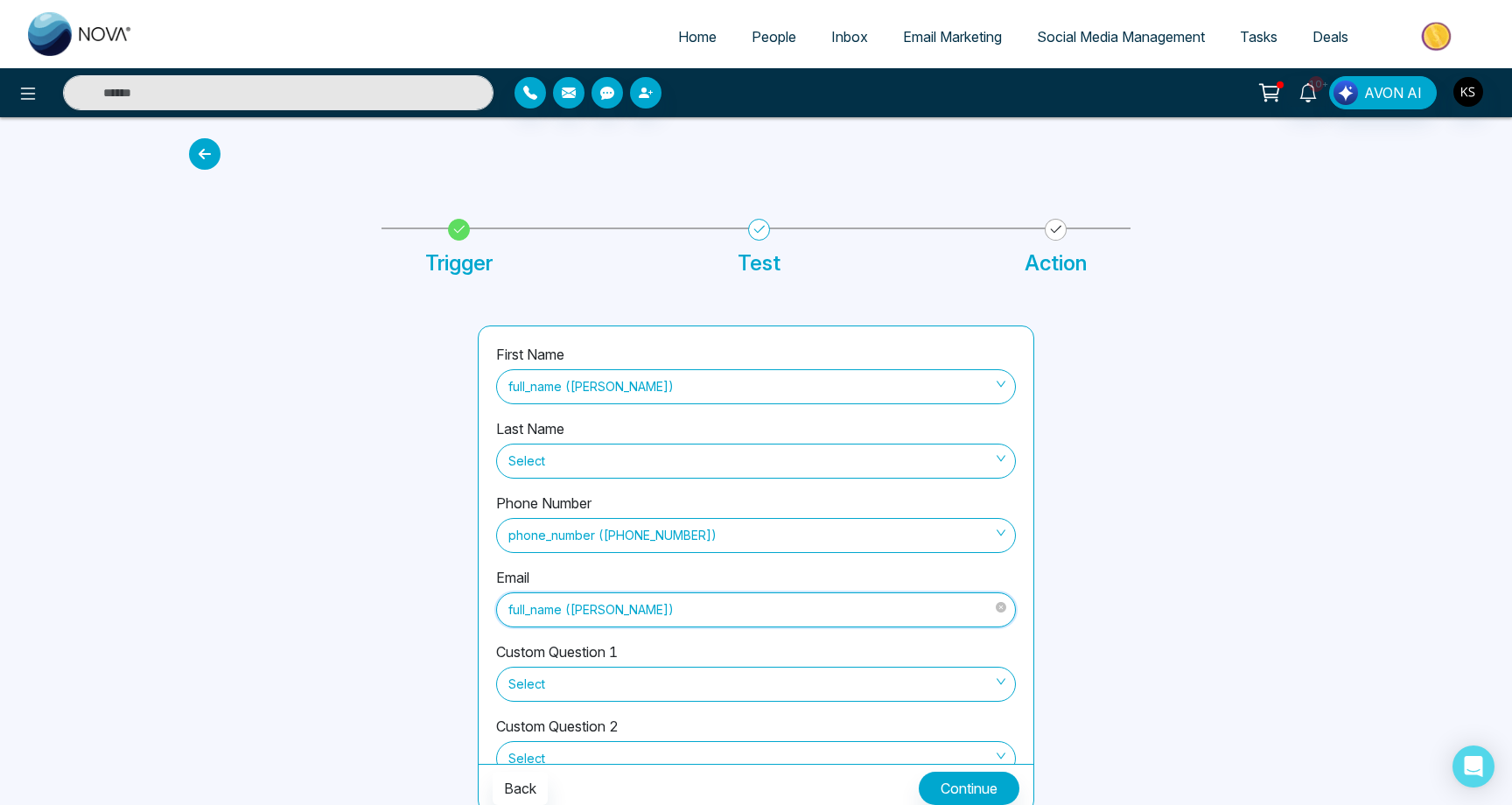
click at [649, 606] on span "full_name ([PERSON_NAME])" at bounding box center [756, 609] width 495 height 30
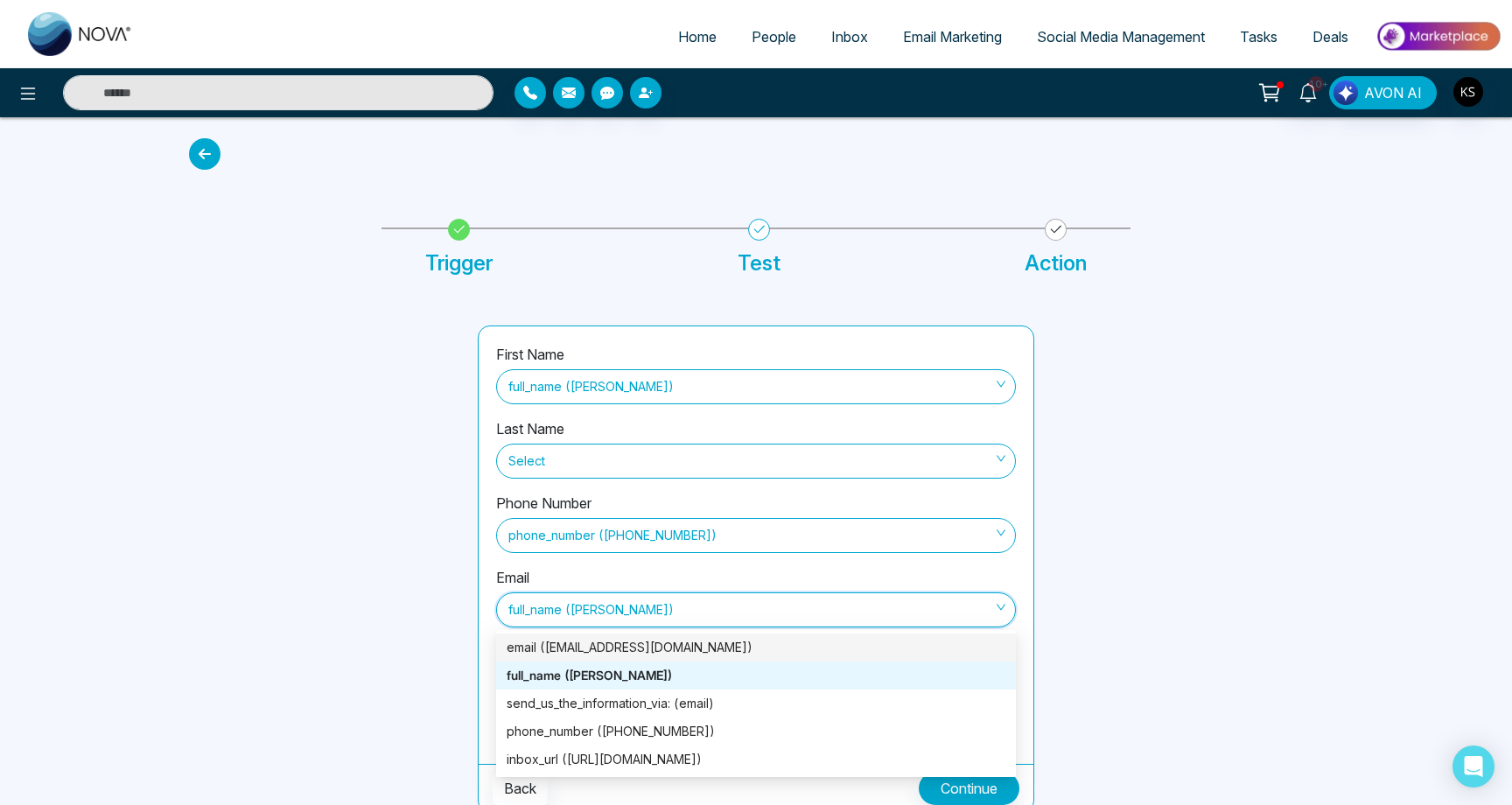
click at [721, 641] on div "email ([EMAIL_ADDRESS][DOMAIN_NAME])" at bounding box center [756, 647] width 499 height 19
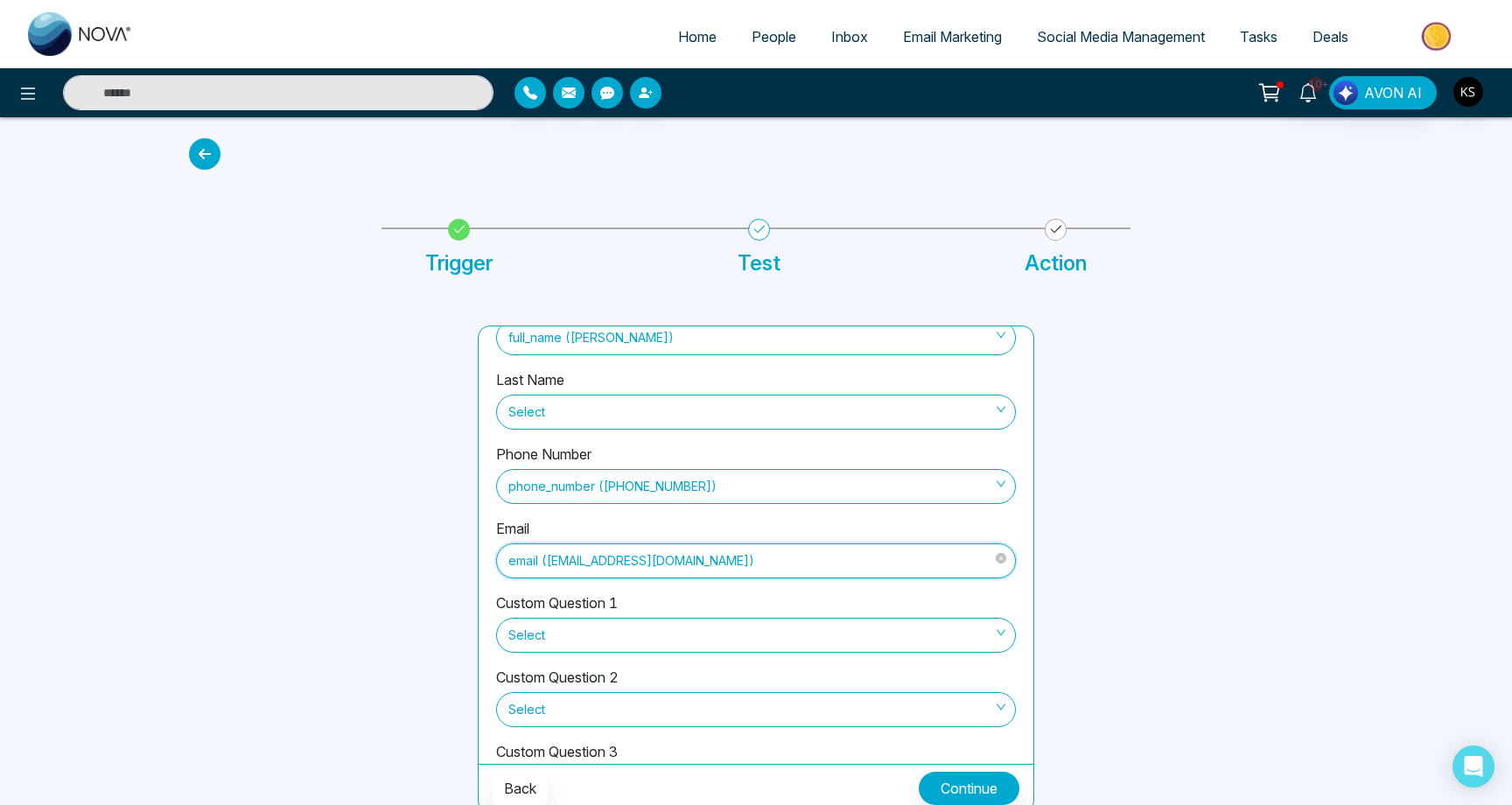
scroll to position [58, 0]
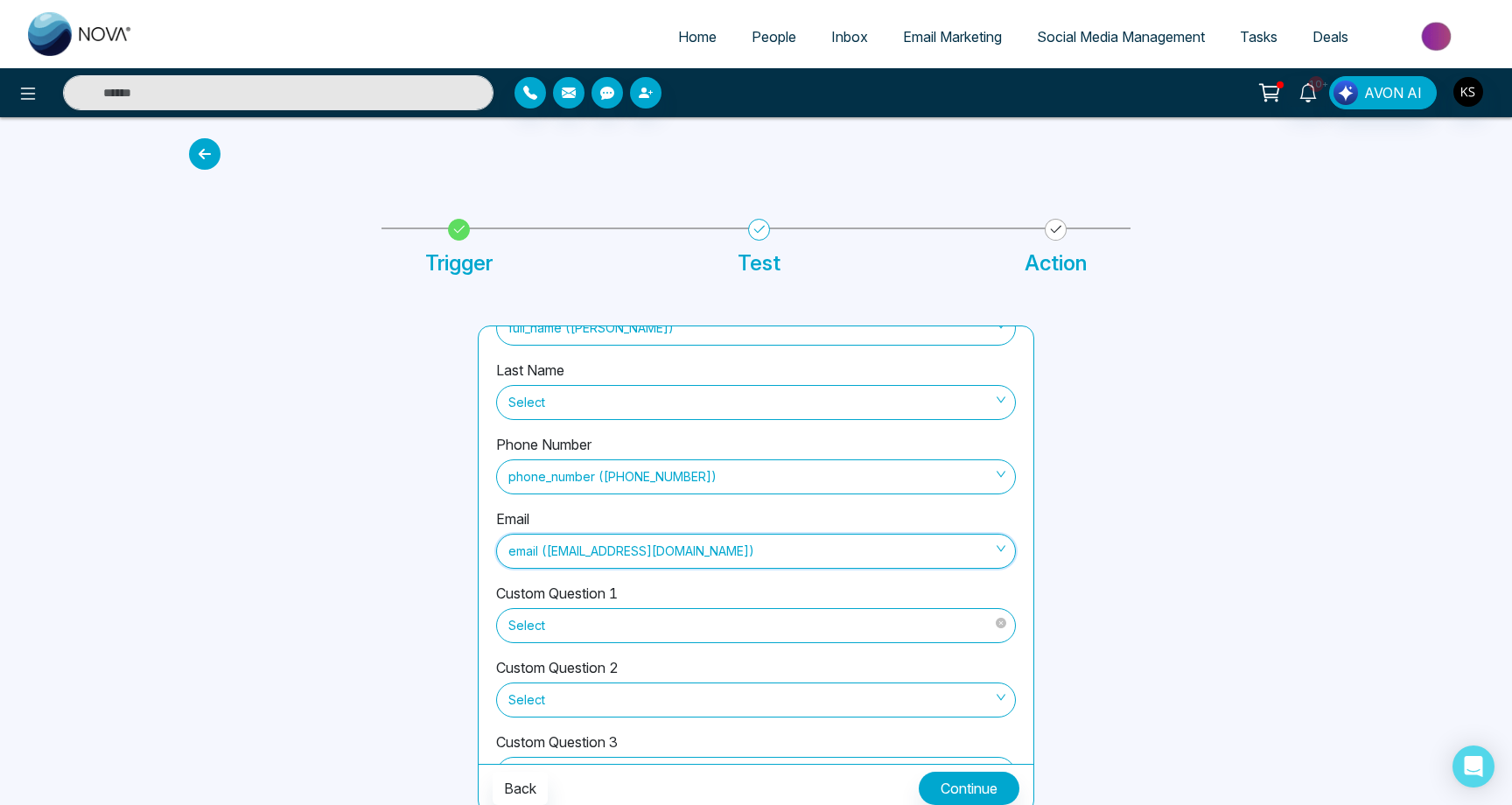
click at [544, 626] on span "Select" at bounding box center [756, 625] width 495 height 30
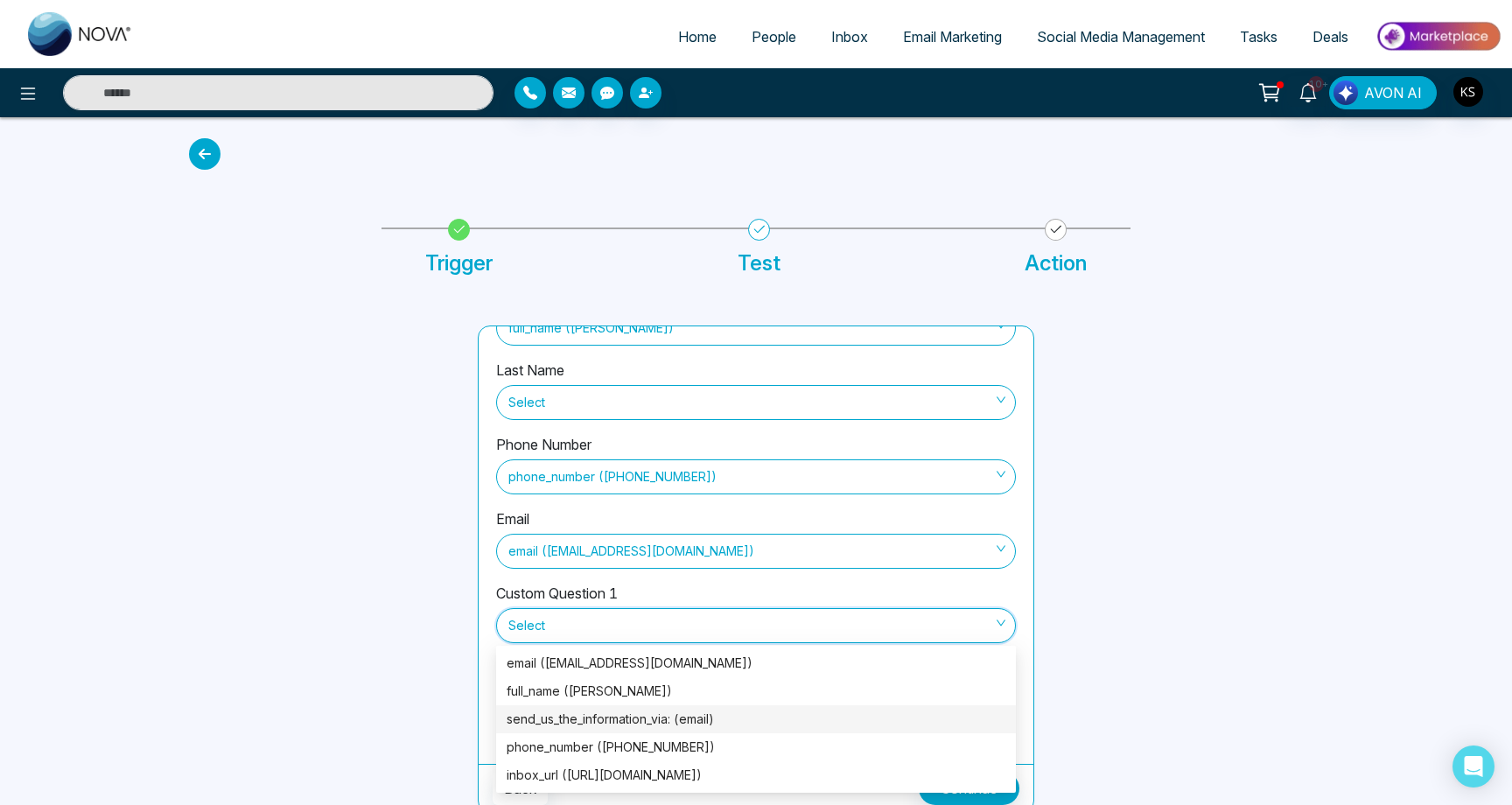
click at [552, 715] on div "send_us_the_information_via: (email)" at bounding box center [756, 719] width 499 height 19
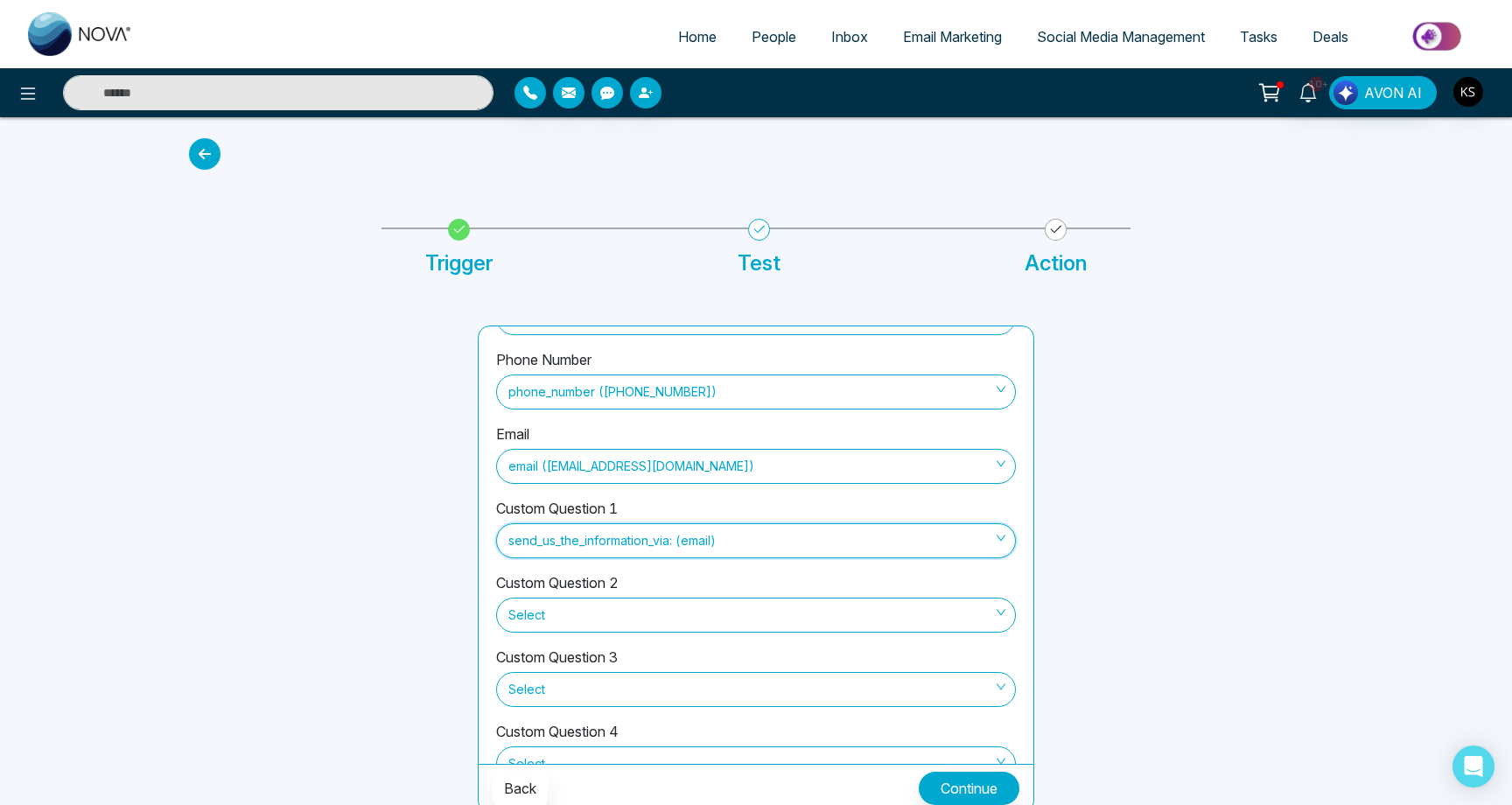
scroll to position [192, 0]
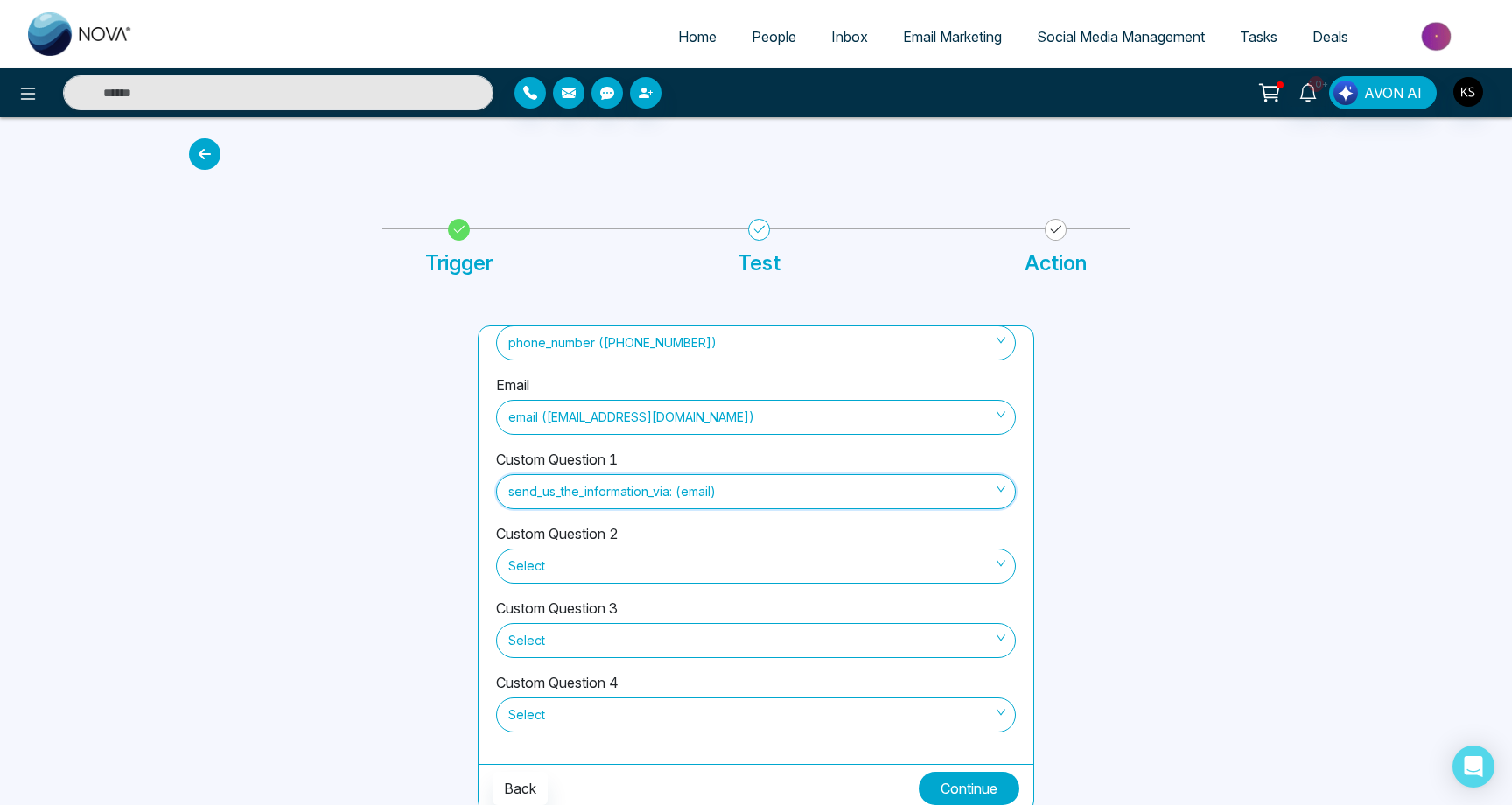
click at [958, 785] on button "Continue" at bounding box center [969, 788] width 101 height 33
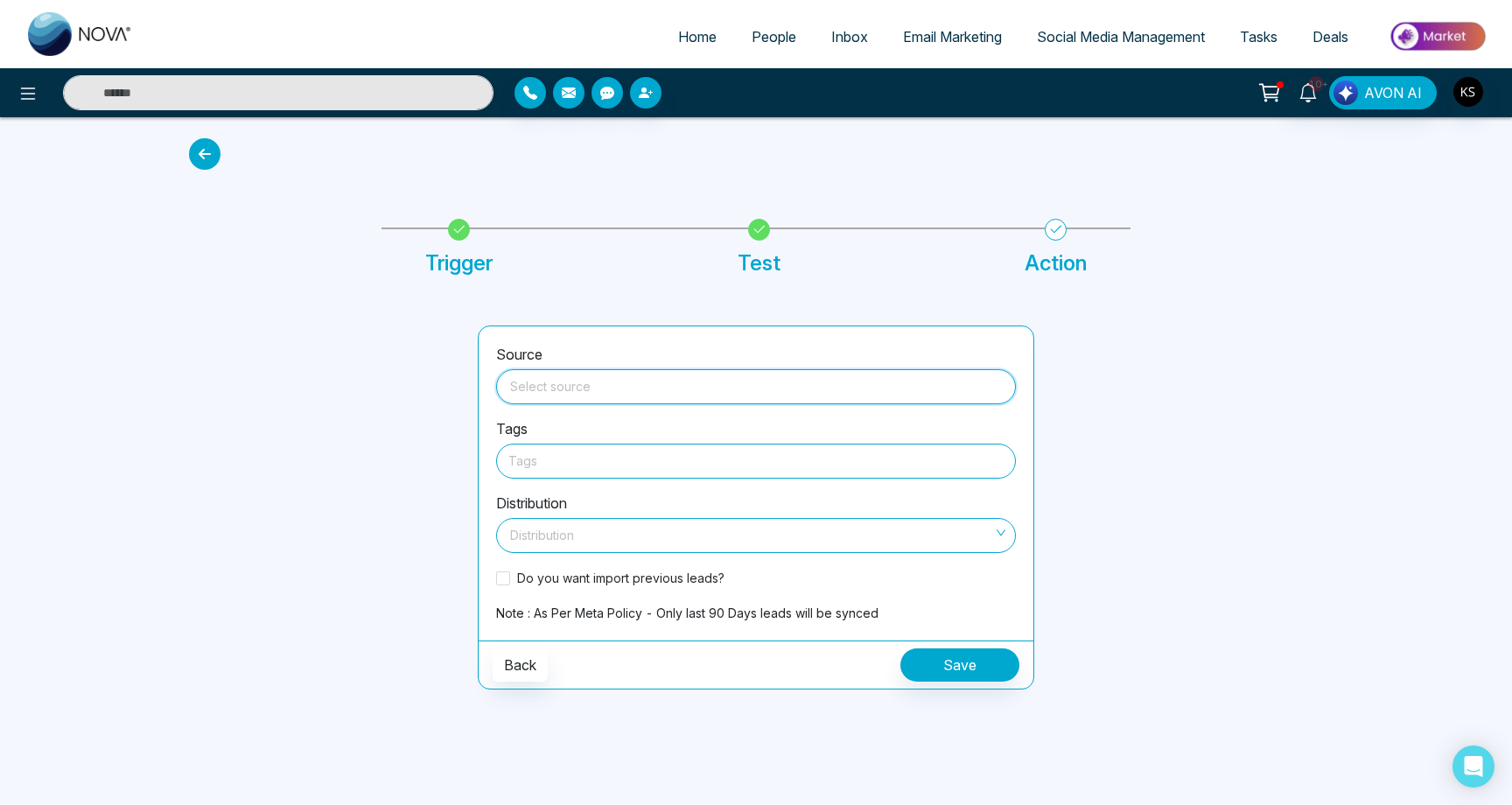
click at [611, 385] on input "search" at bounding box center [756, 383] width 499 height 26
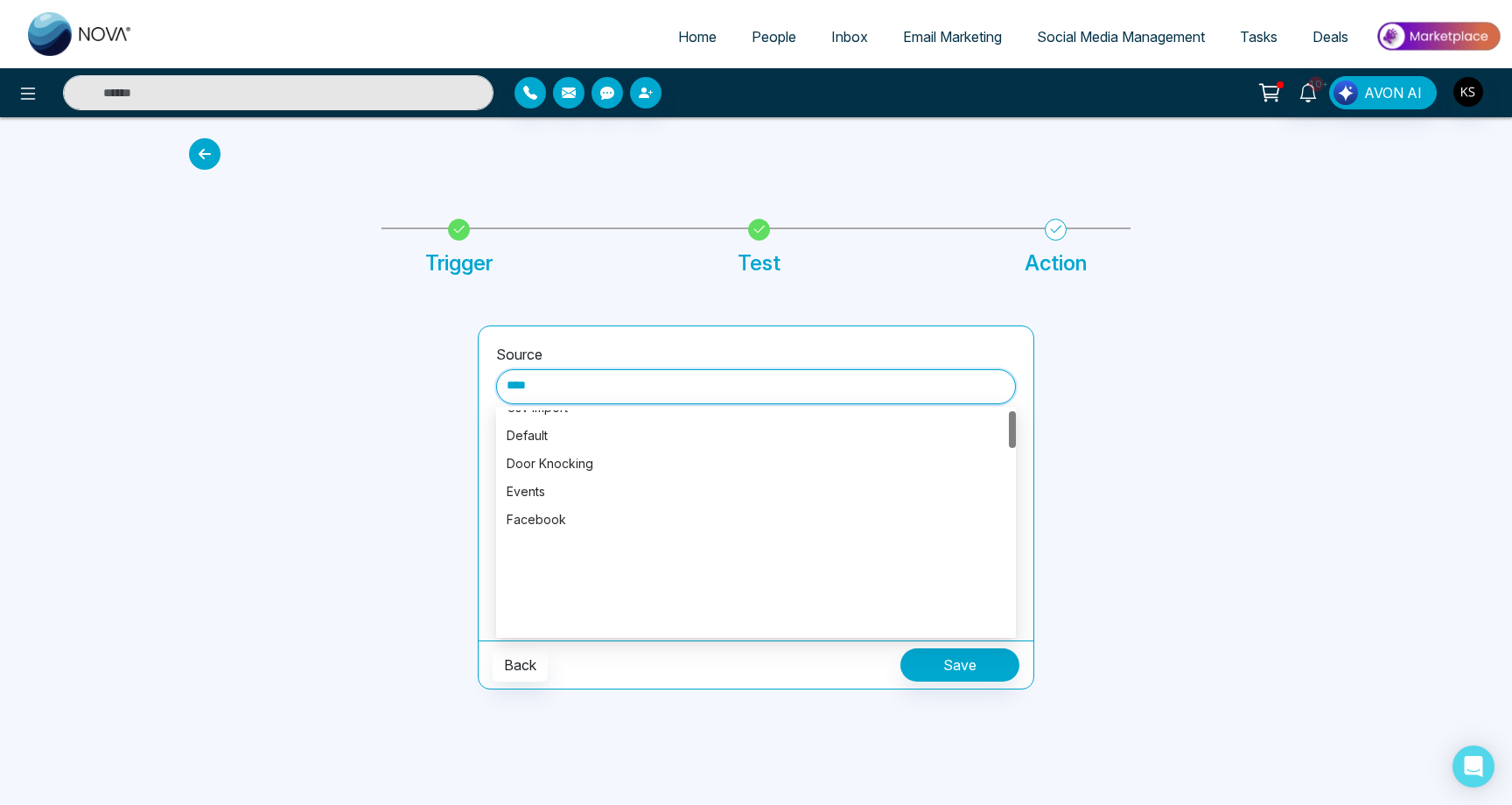
scroll to position [0, 0]
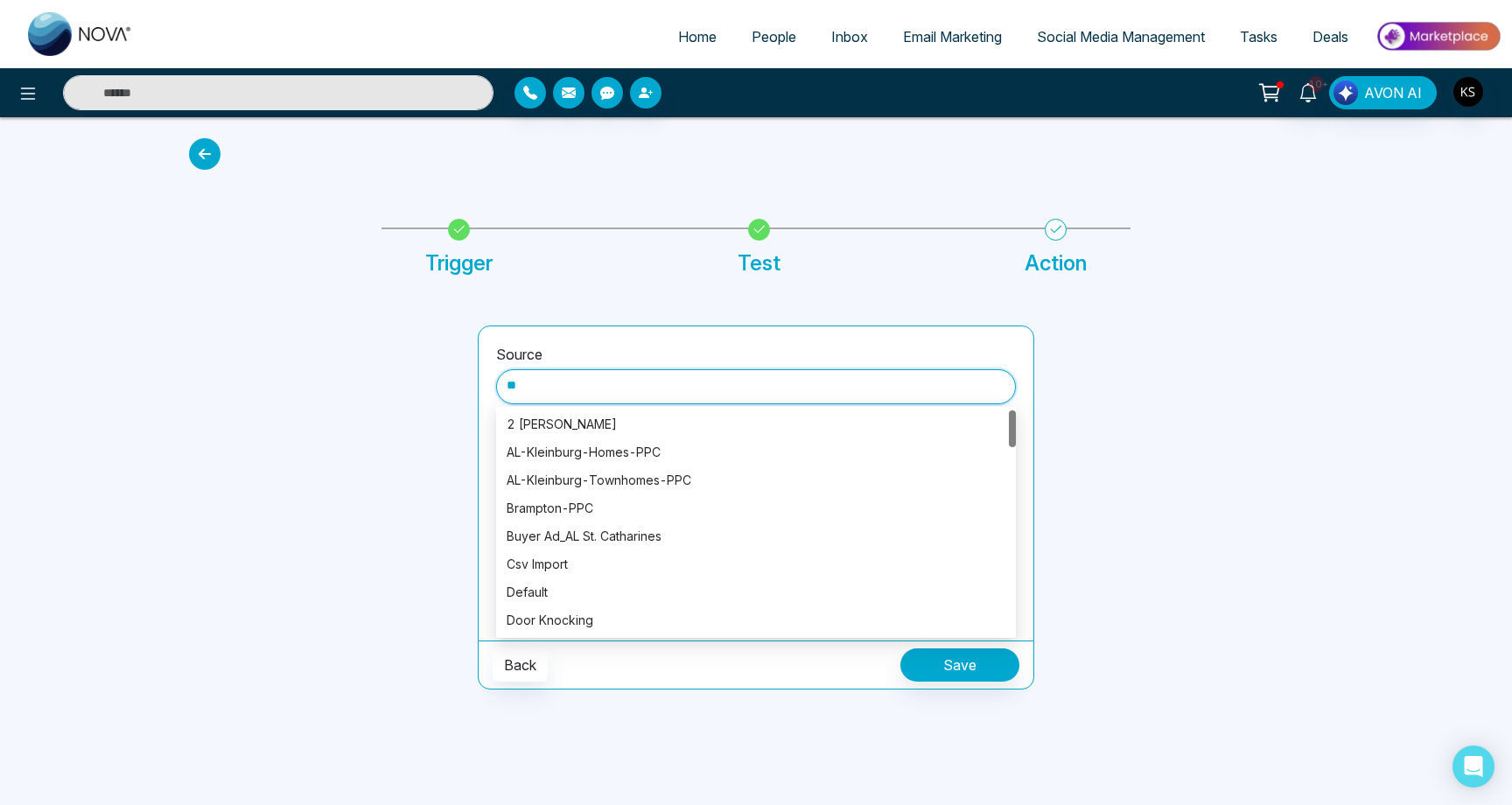
type input "*"
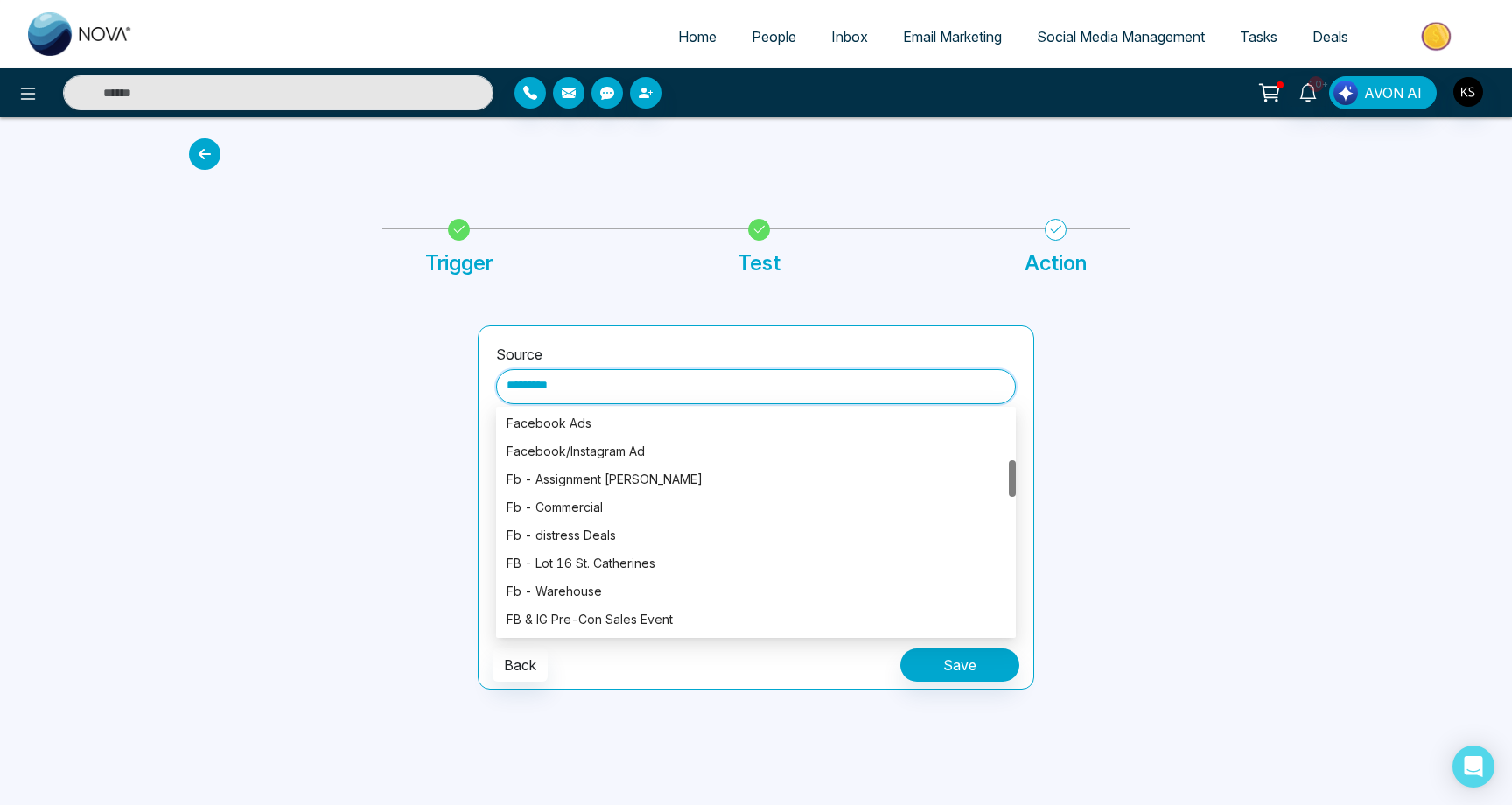
scroll to position [312, 0]
click at [577, 509] on div "Fb - Commercial" at bounding box center [756, 504] width 499 height 19
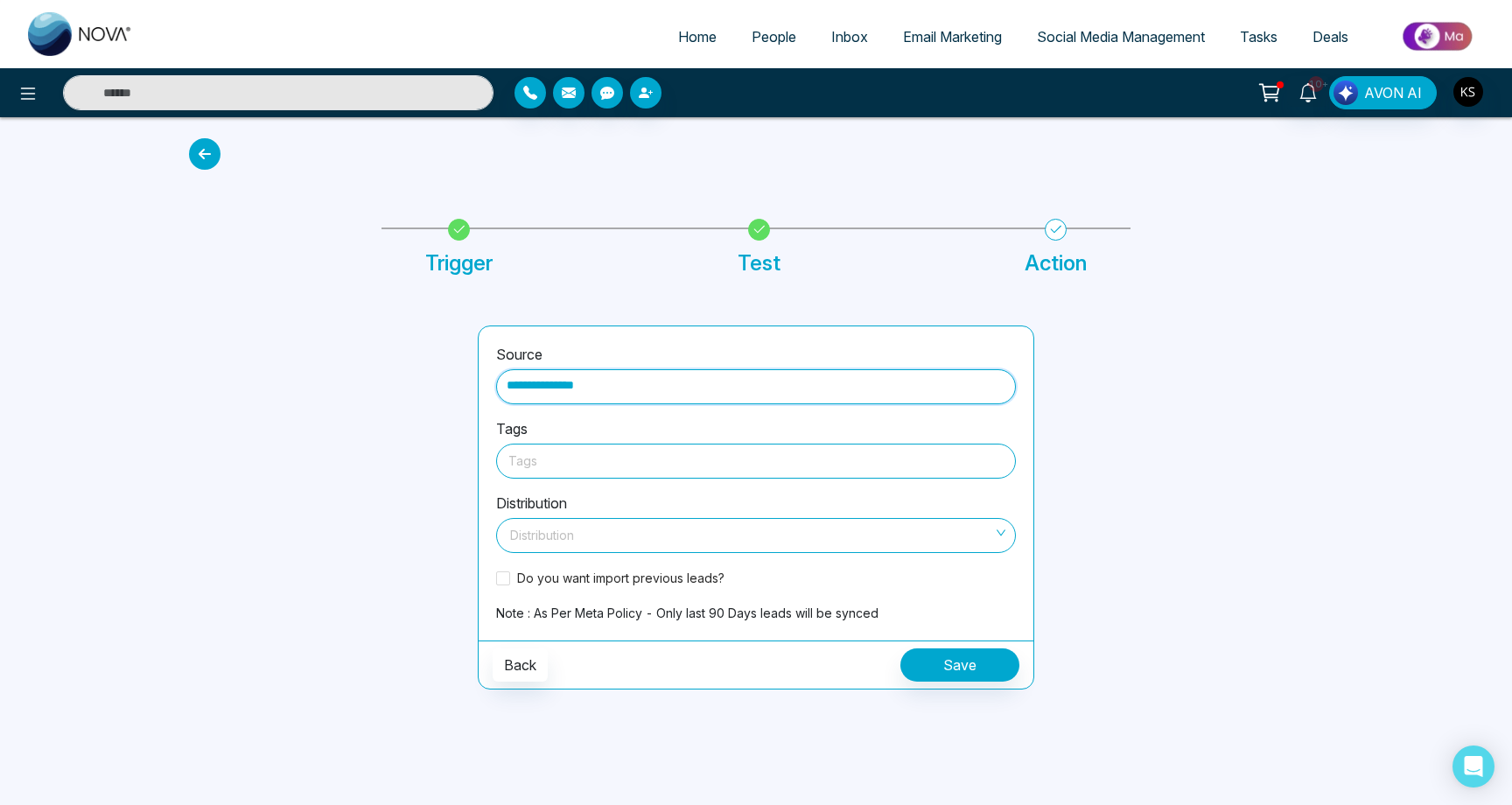
click at [541, 459] on div at bounding box center [756, 461] width 495 height 22
type input "**********"
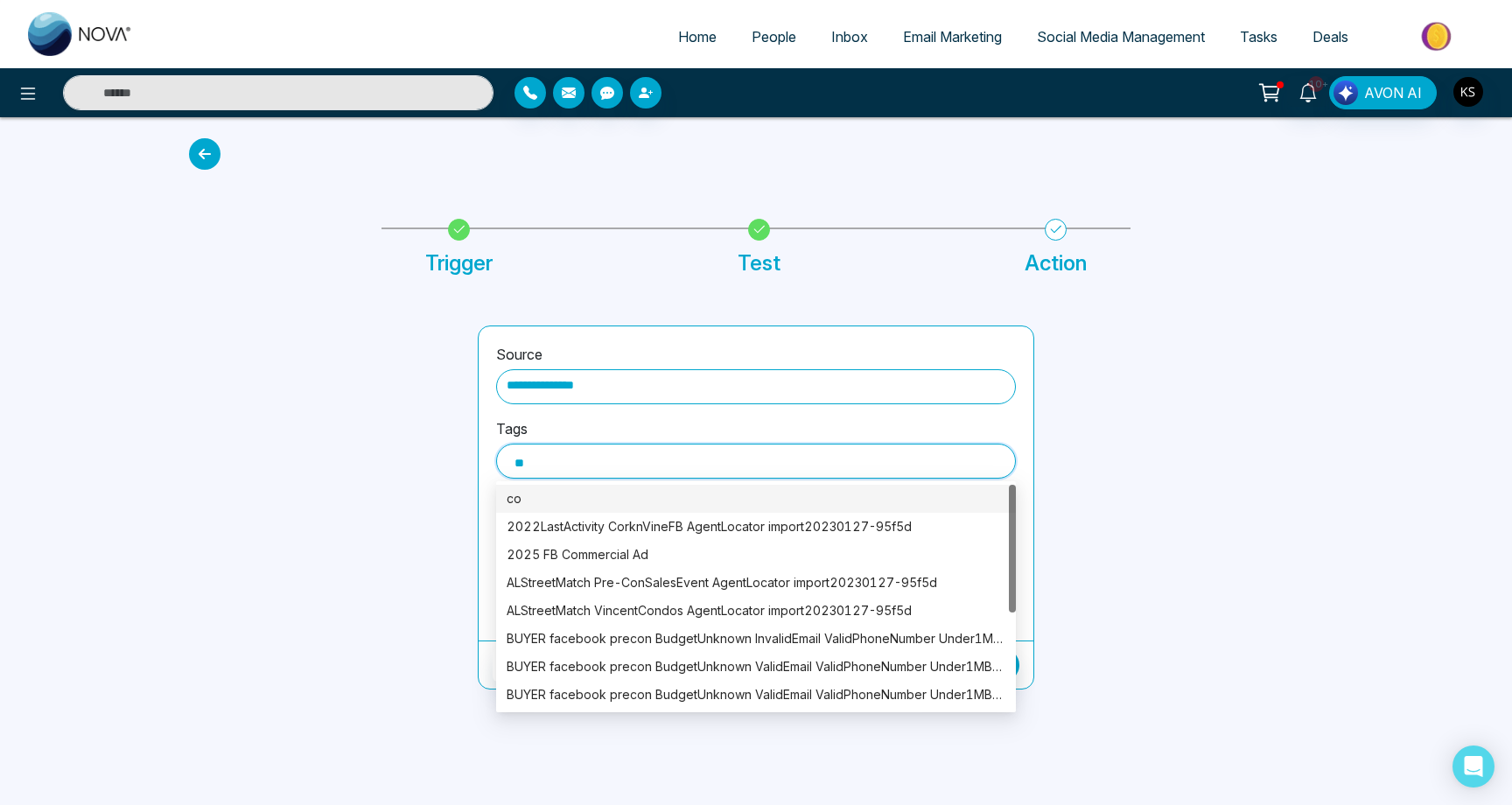
type input "***"
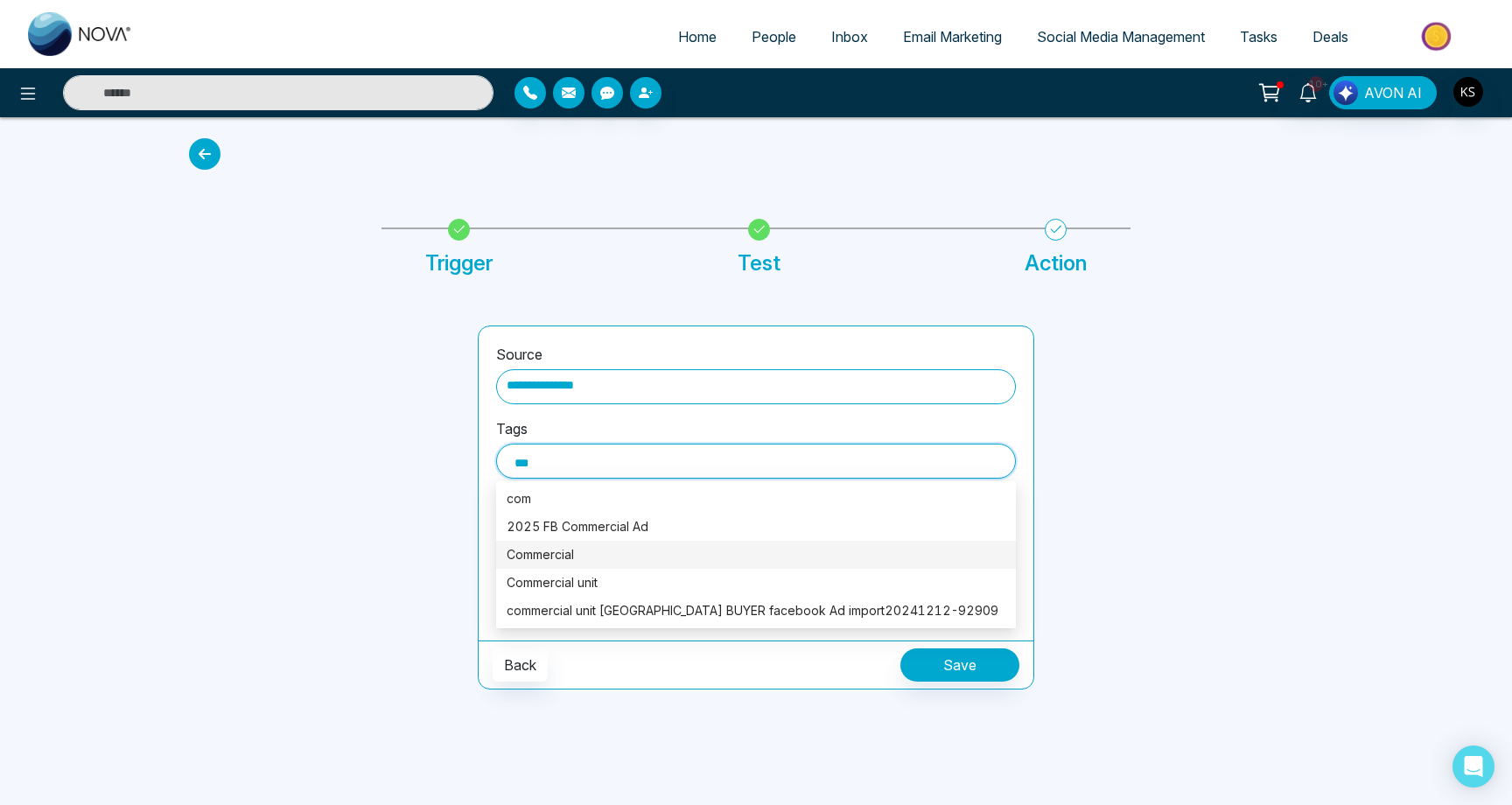
click at [522, 550] on div "Commercial" at bounding box center [756, 554] width 499 height 19
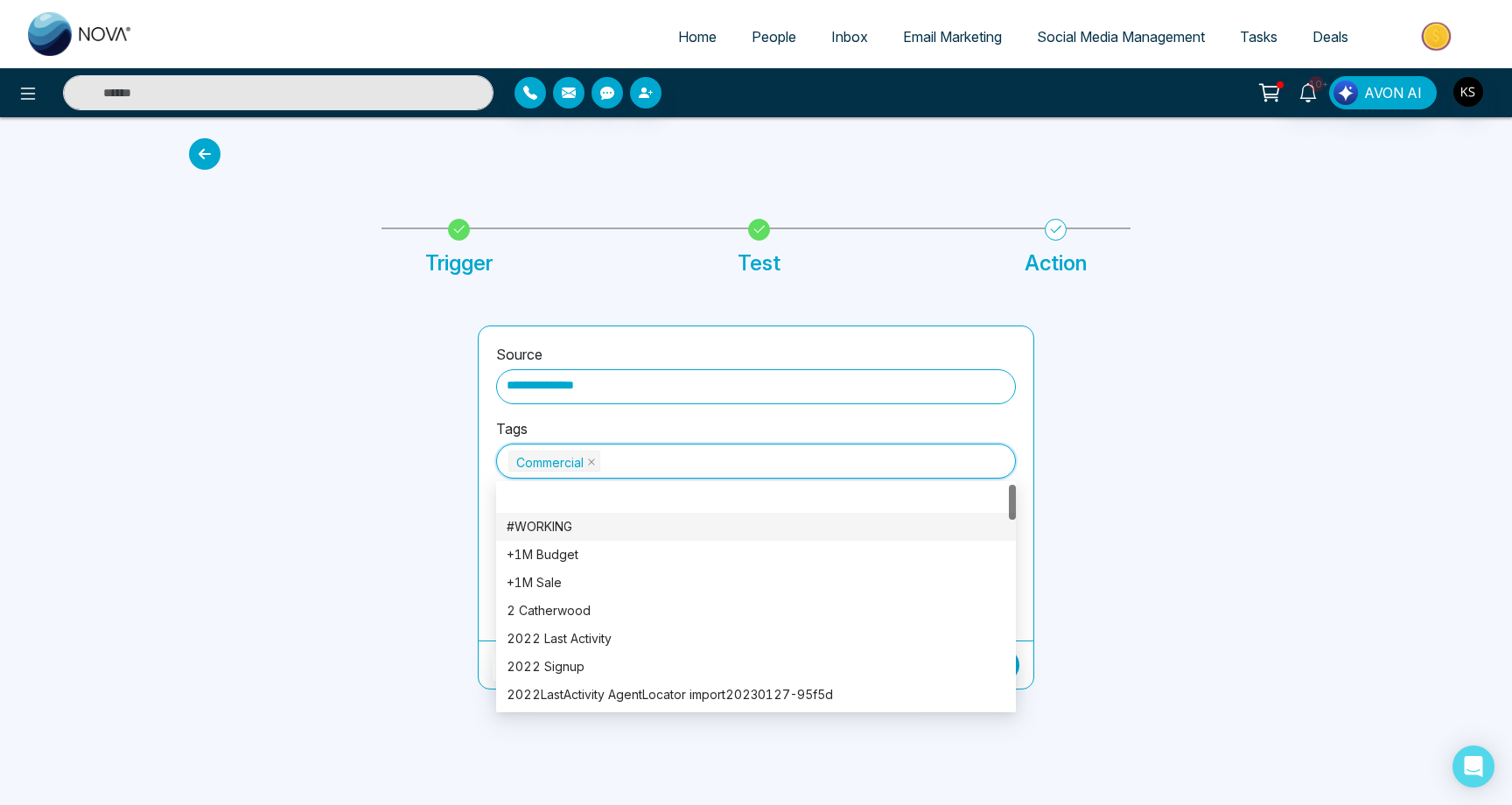
click at [467, 509] on div "**********" at bounding box center [756, 507] width 578 height 364
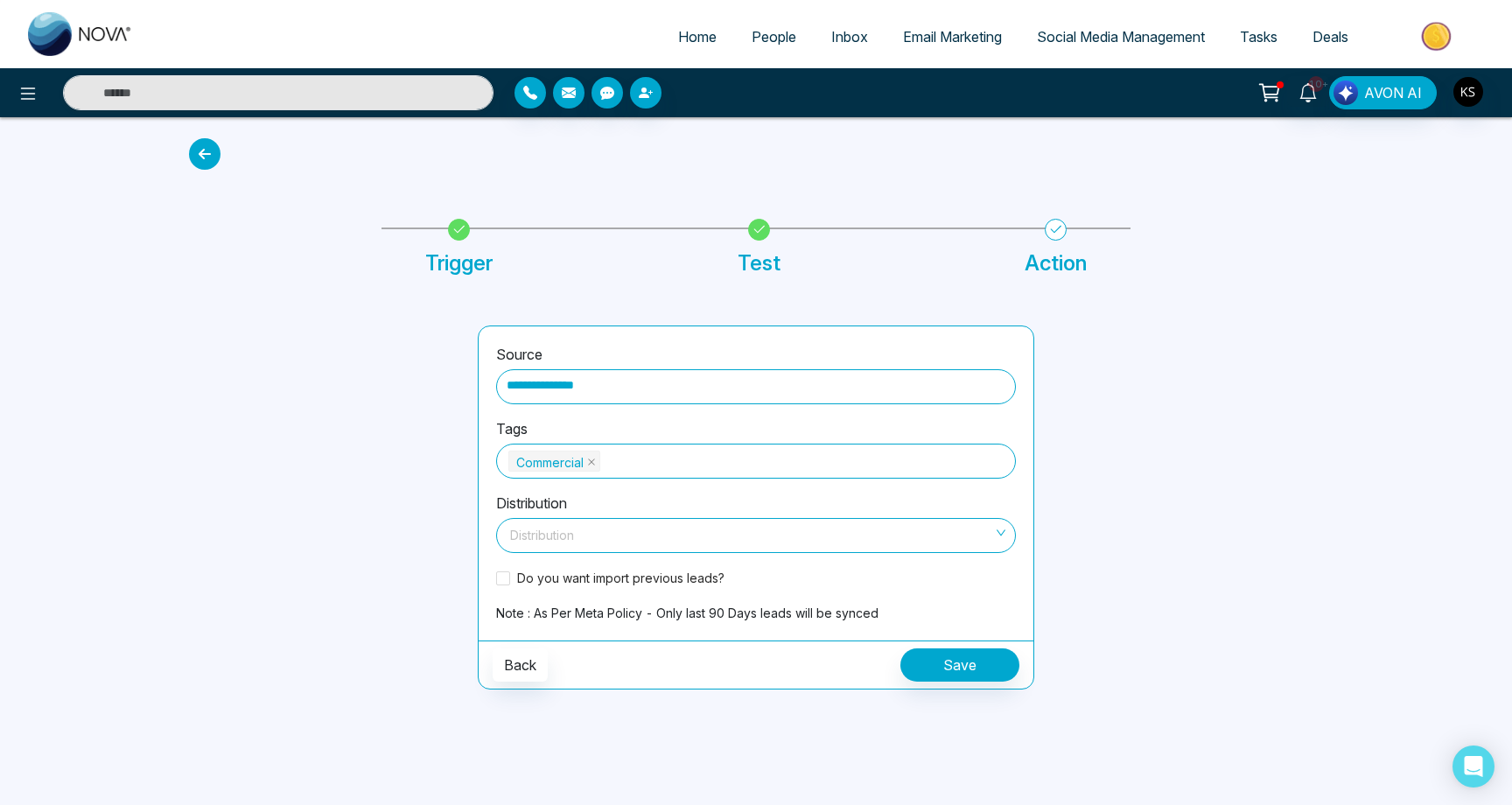
click at [561, 533] on input "search" at bounding box center [750, 532] width 487 height 26
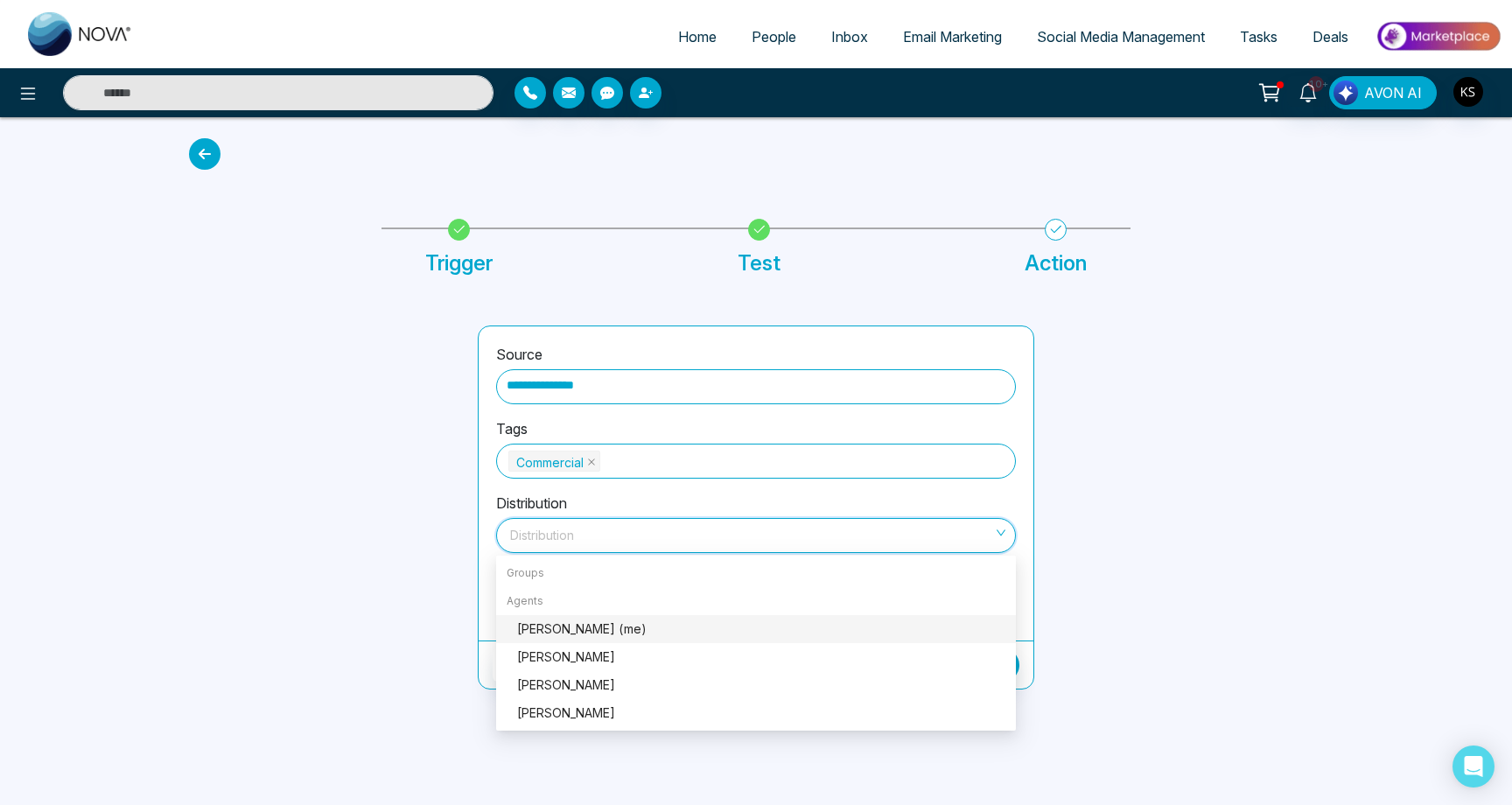
click at [544, 620] on div "[PERSON_NAME] (me)" at bounding box center [761, 629] width 488 height 19
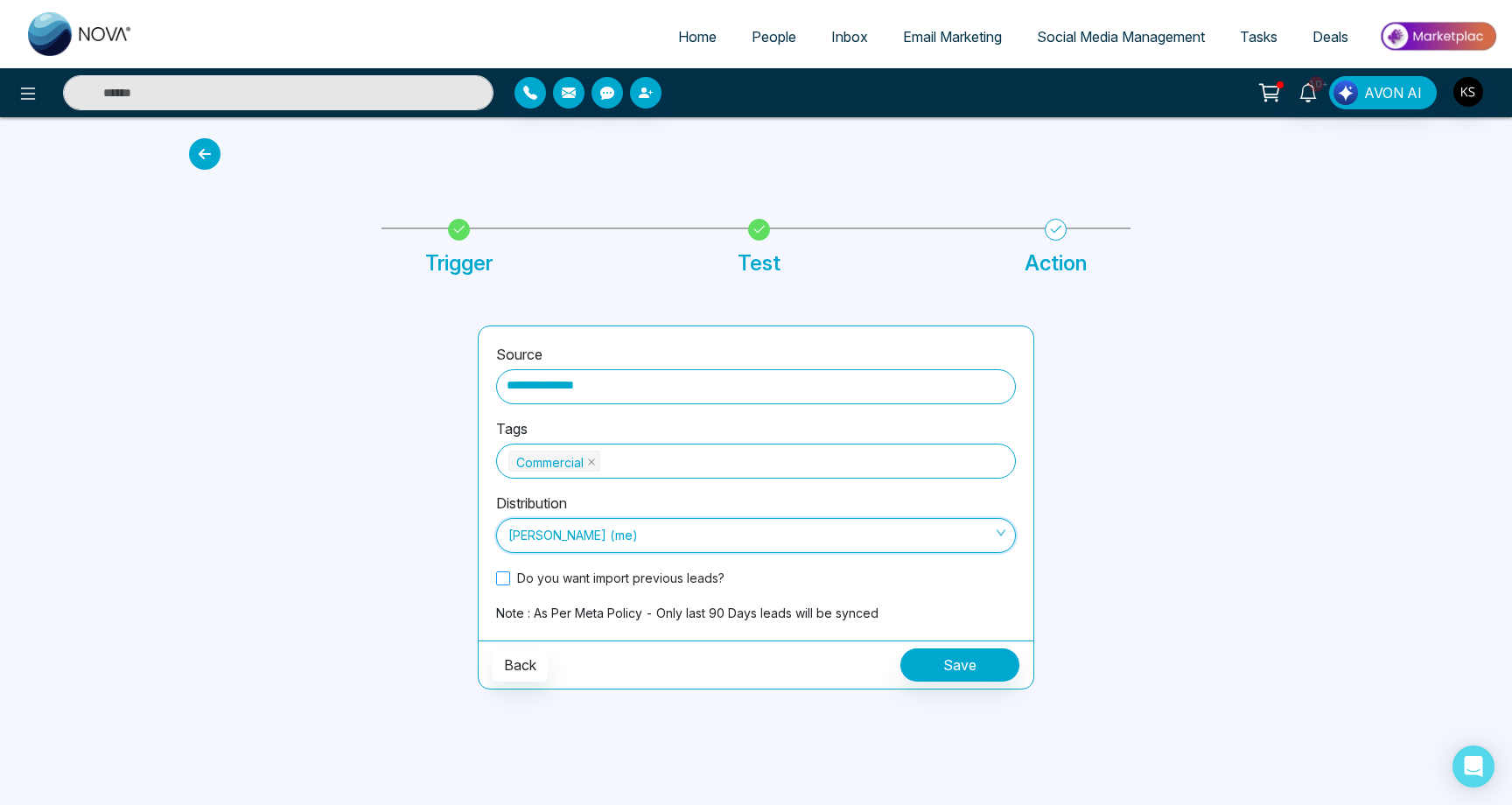
click at [509, 571] on span at bounding box center [503, 579] width 14 height 14
click at [909, 666] on button "Save" at bounding box center [959, 665] width 119 height 33
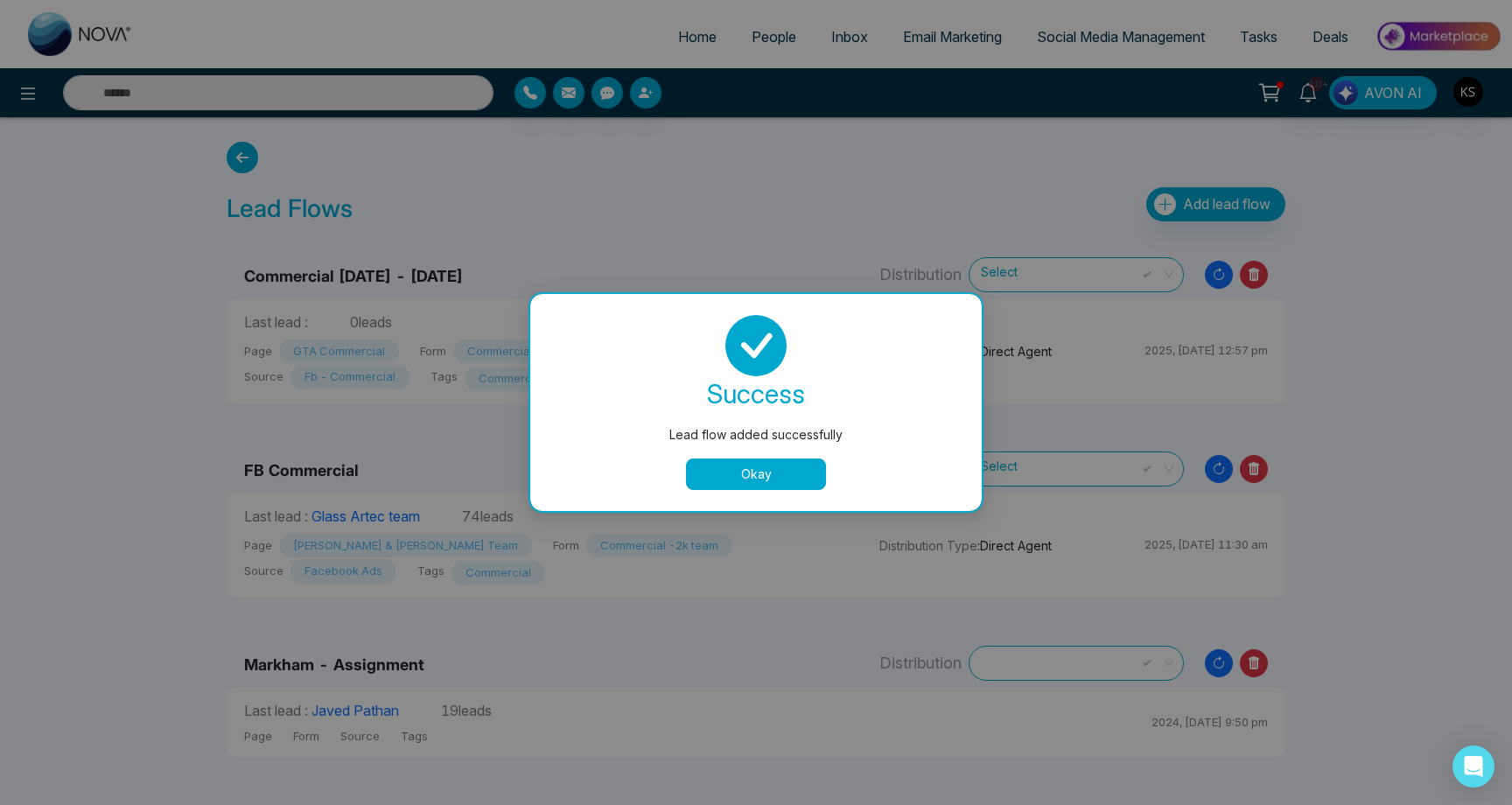
click at [737, 468] on button "Okay" at bounding box center [756, 473] width 140 height 31
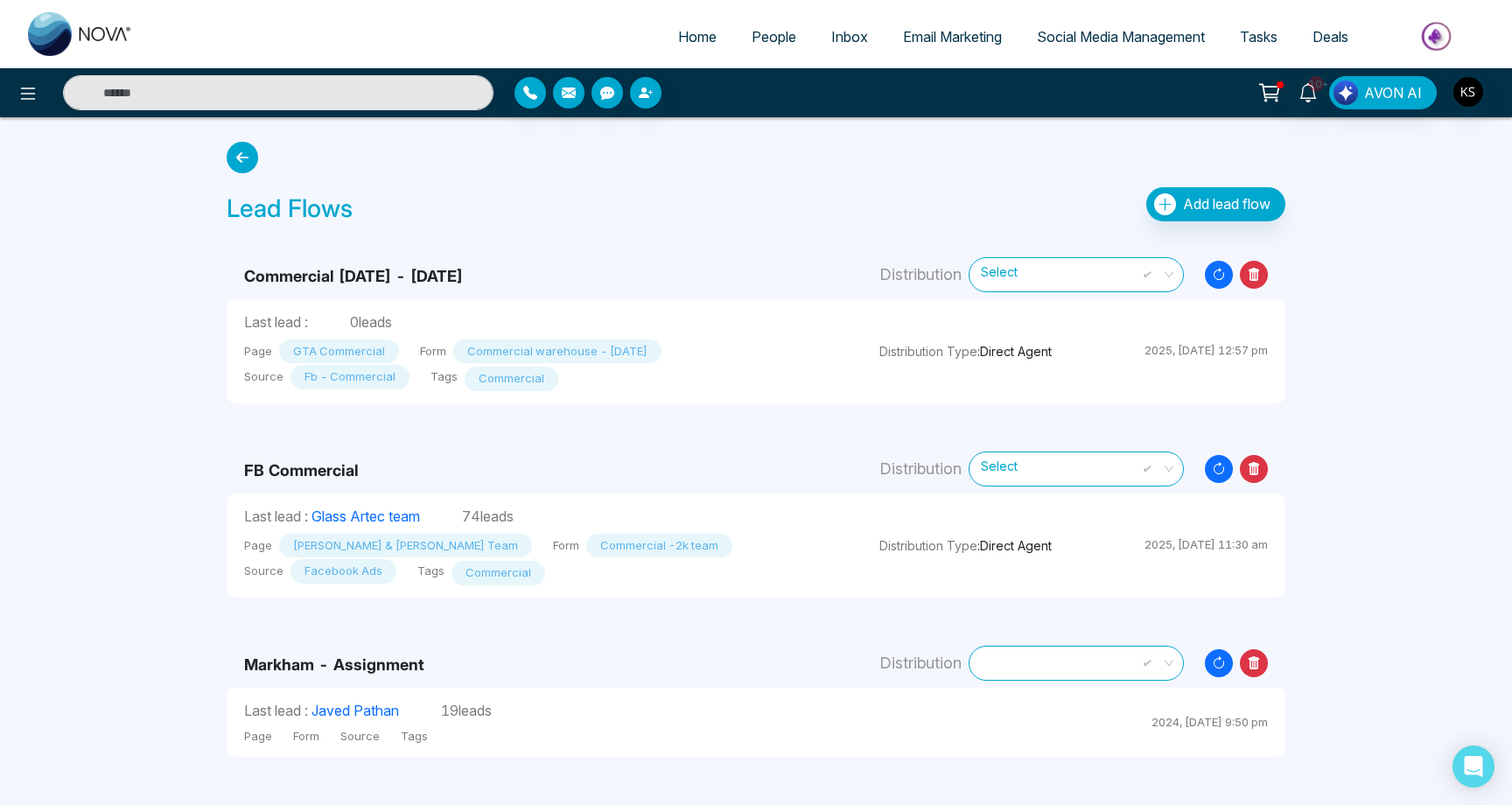
scroll to position [4, 0]
click at [682, 39] on span "Home" at bounding box center [697, 36] width 39 height 17
select select "*"
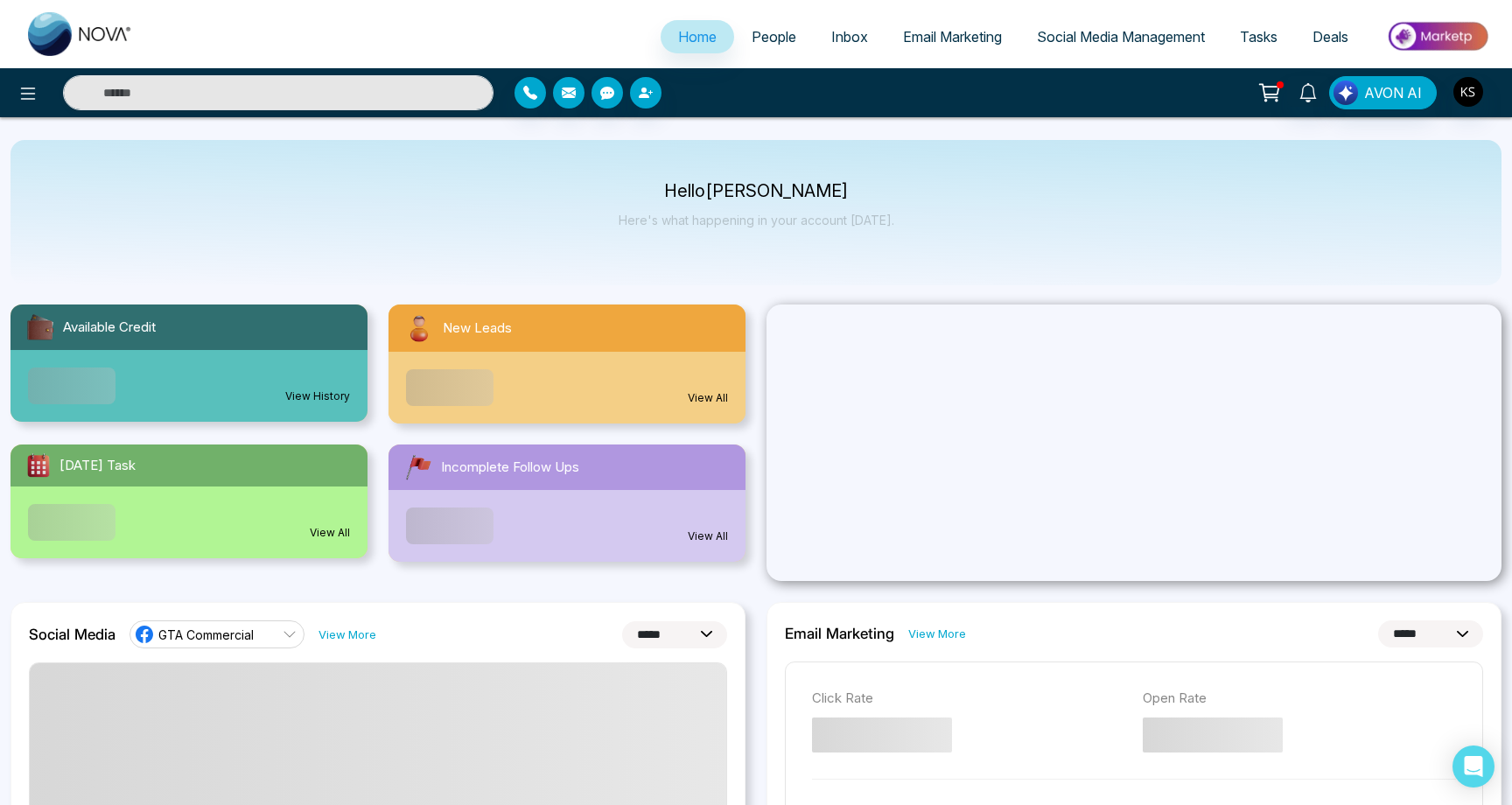
scroll to position [12, 0]
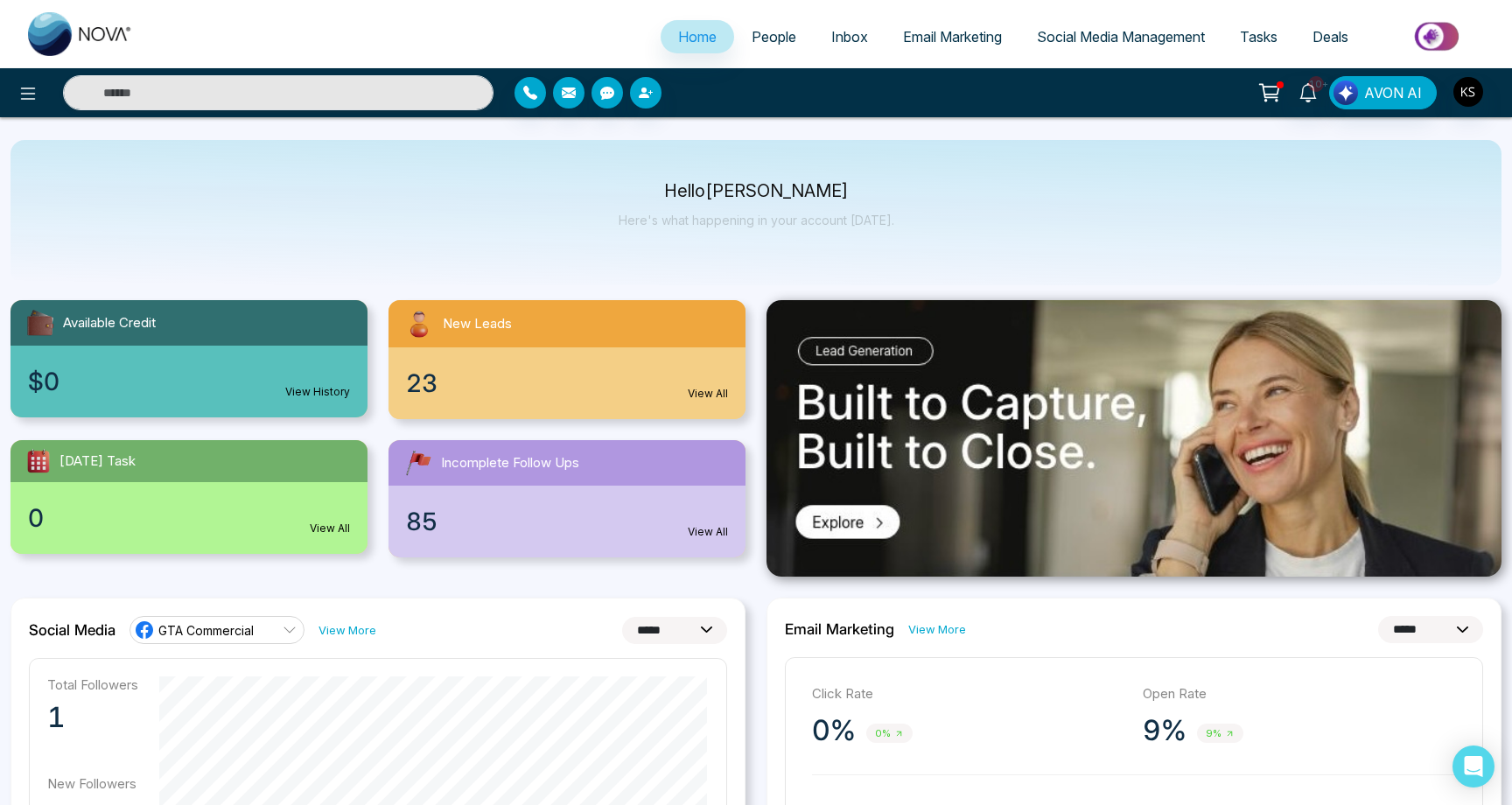
click at [774, 35] on span "People" at bounding box center [774, 36] width 45 height 17
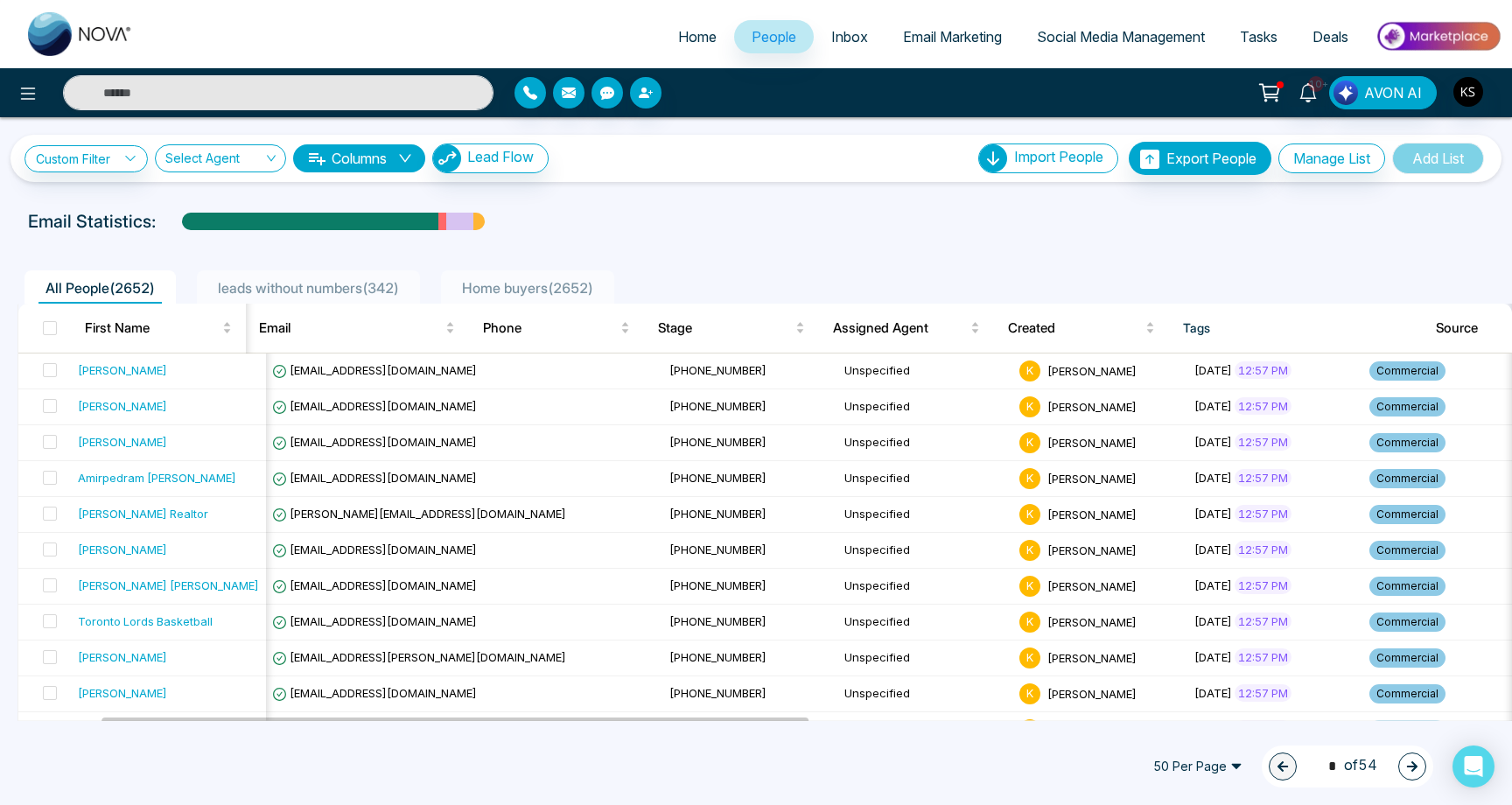
click at [493, 139] on div "Custom Filter Choose a filters Cancel Apply Select Agent Columns Lead Flow Impo…" at bounding box center [756, 158] width 1491 height 48
click at [491, 154] on span "Lead Flow" at bounding box center [500, 156] width 66 height 17
